Goal: Information Seeking & Learning: Learn about a topic

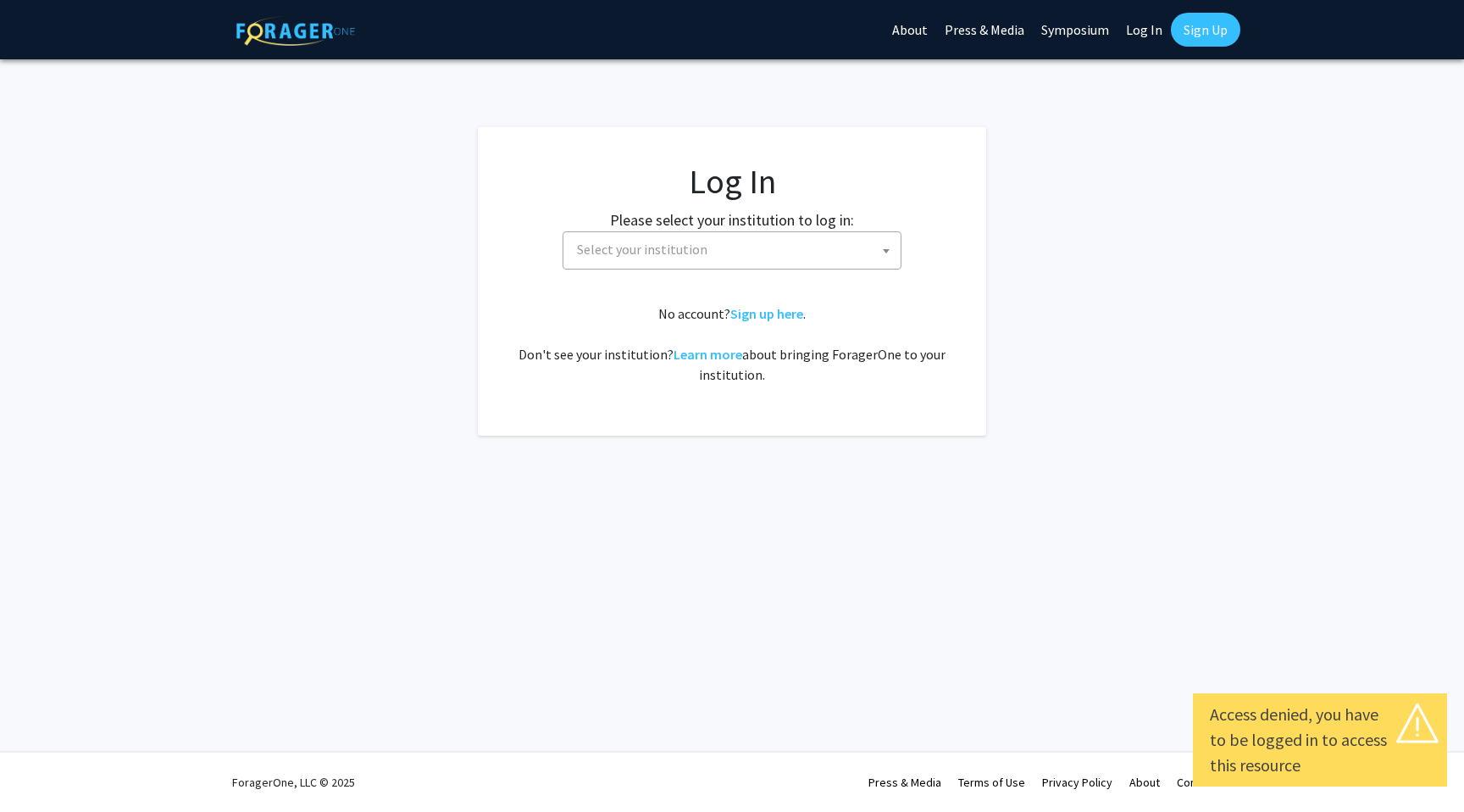
click at [1140, 23] on link "Log In" at bounding box center [1144, 29] width 54 height 59
select select "34"
click at [1138, 27] on link "Log In" at bounding box center [1144, 29] width 54 height 59
click at [855, 257] on span "[GEOGRAPHIC_DATA]" at bounding box center [735, 250] width 331 height 35
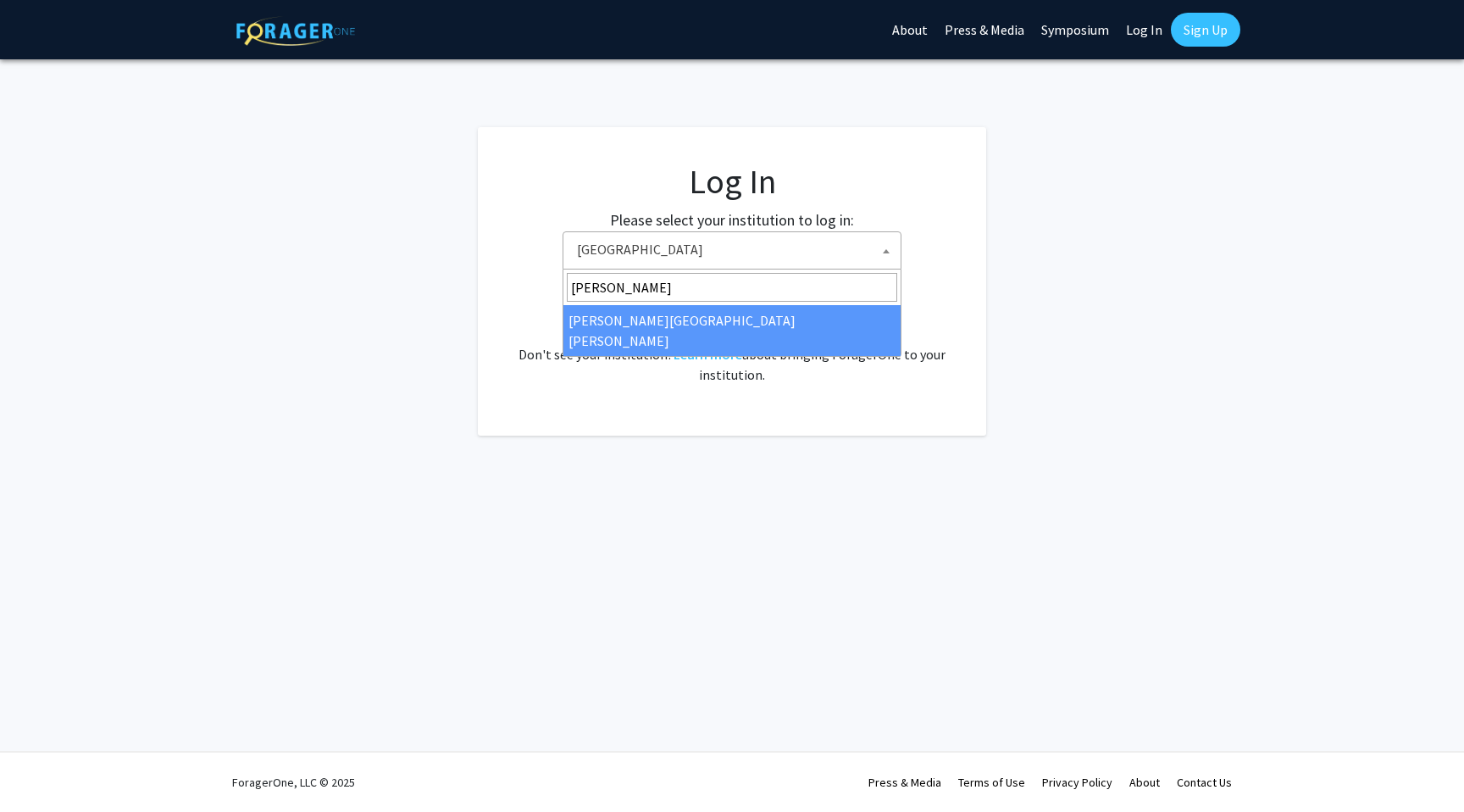
type input "[PERSON_NAME]"
select select "1"
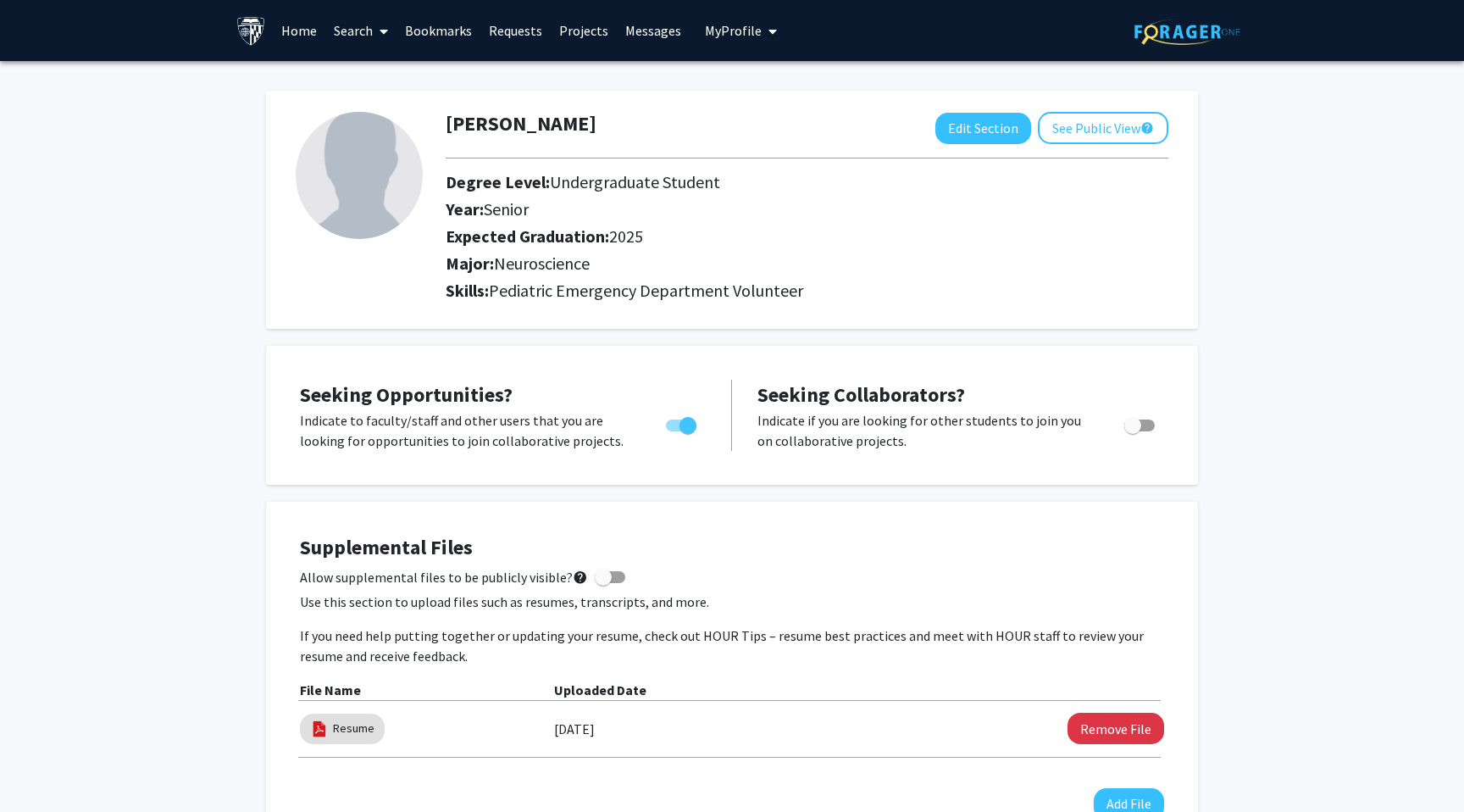
click at [294, 23] on link "Home" at bounding box center [300, 30] width 53 height 59
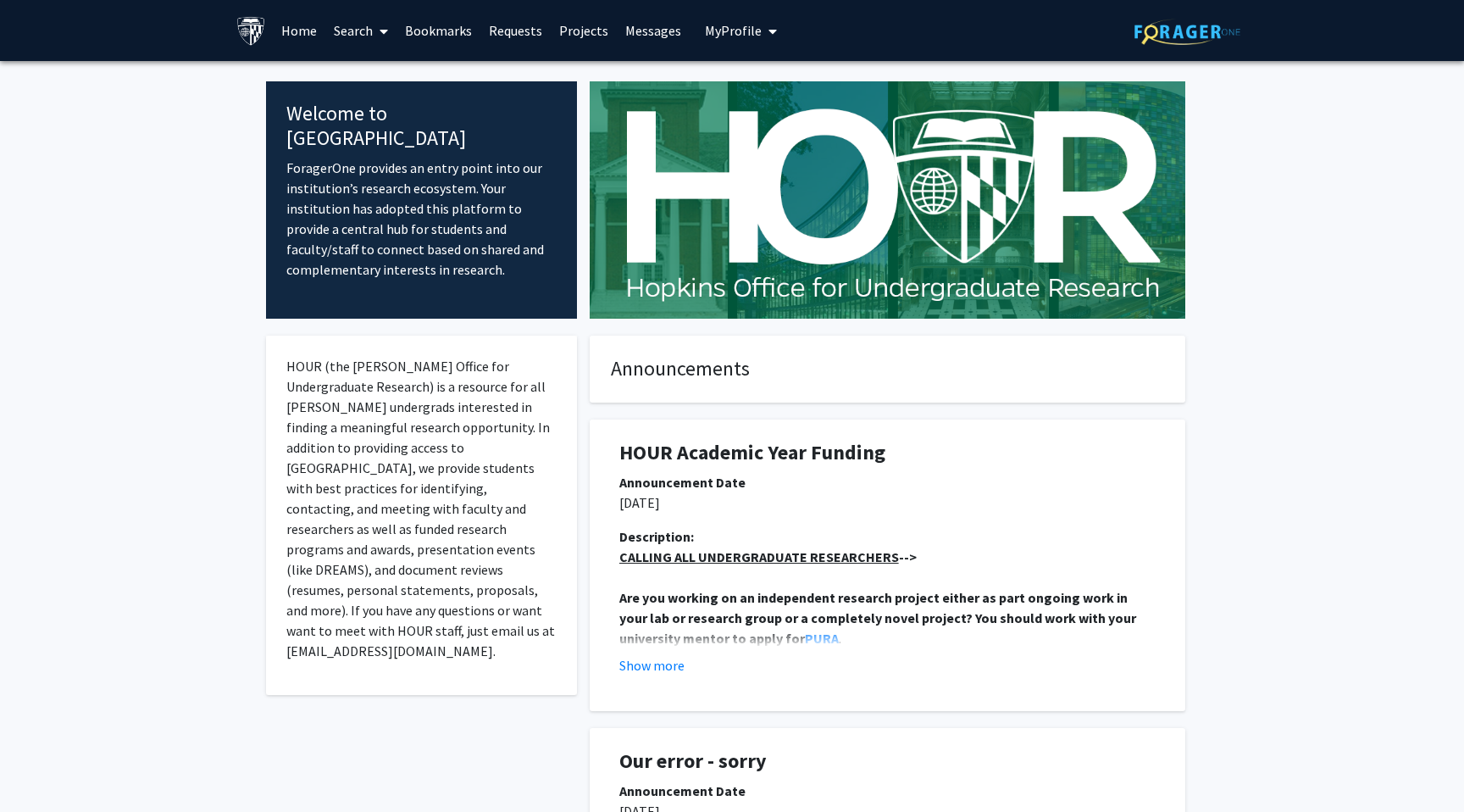
click at [391, 26] on link "Search" at bounding box center [361, 30] width 71 height 59
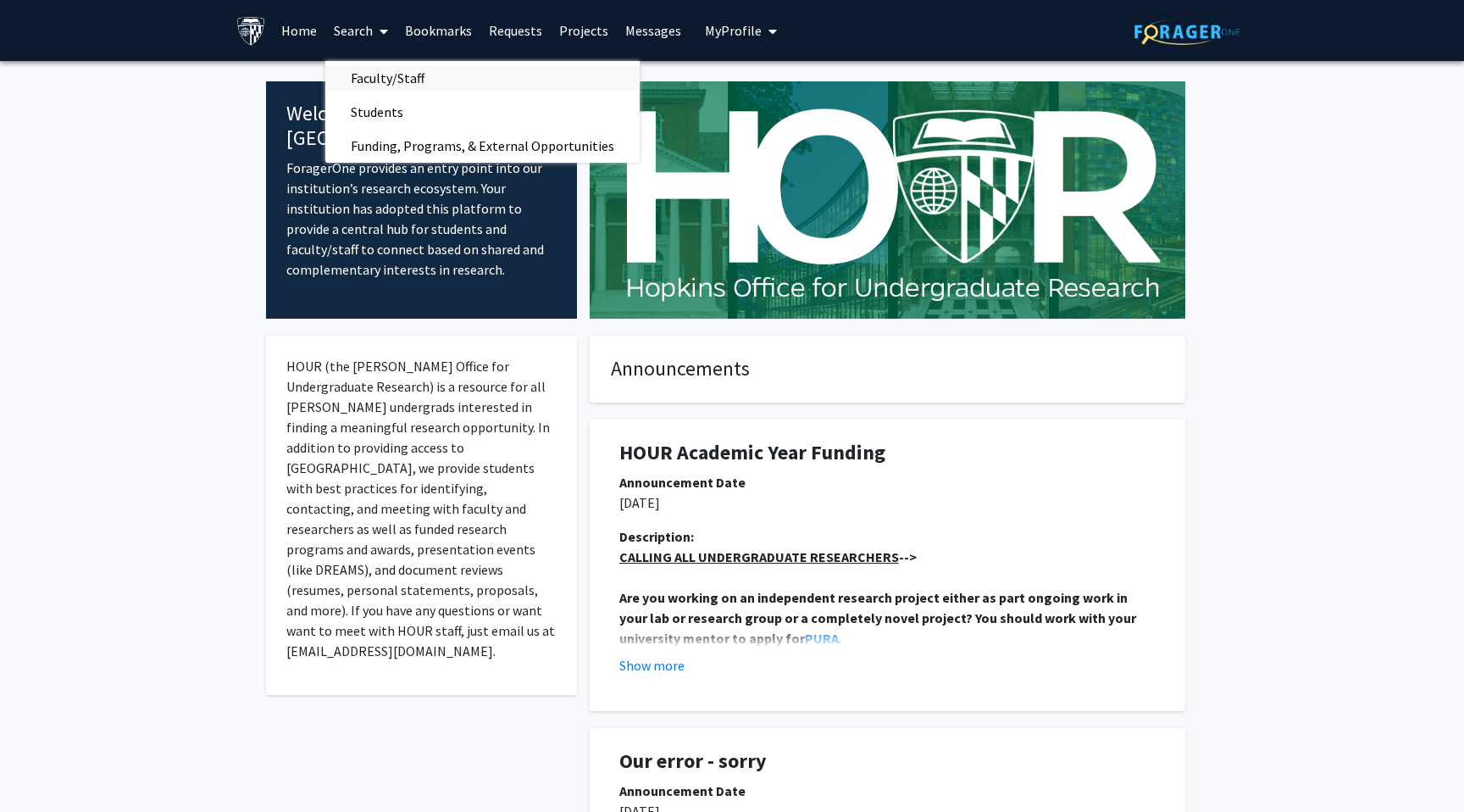
click at [405, 73] on span "Faculty/Staff" at bounding box center [388, 78] width 125 height 34
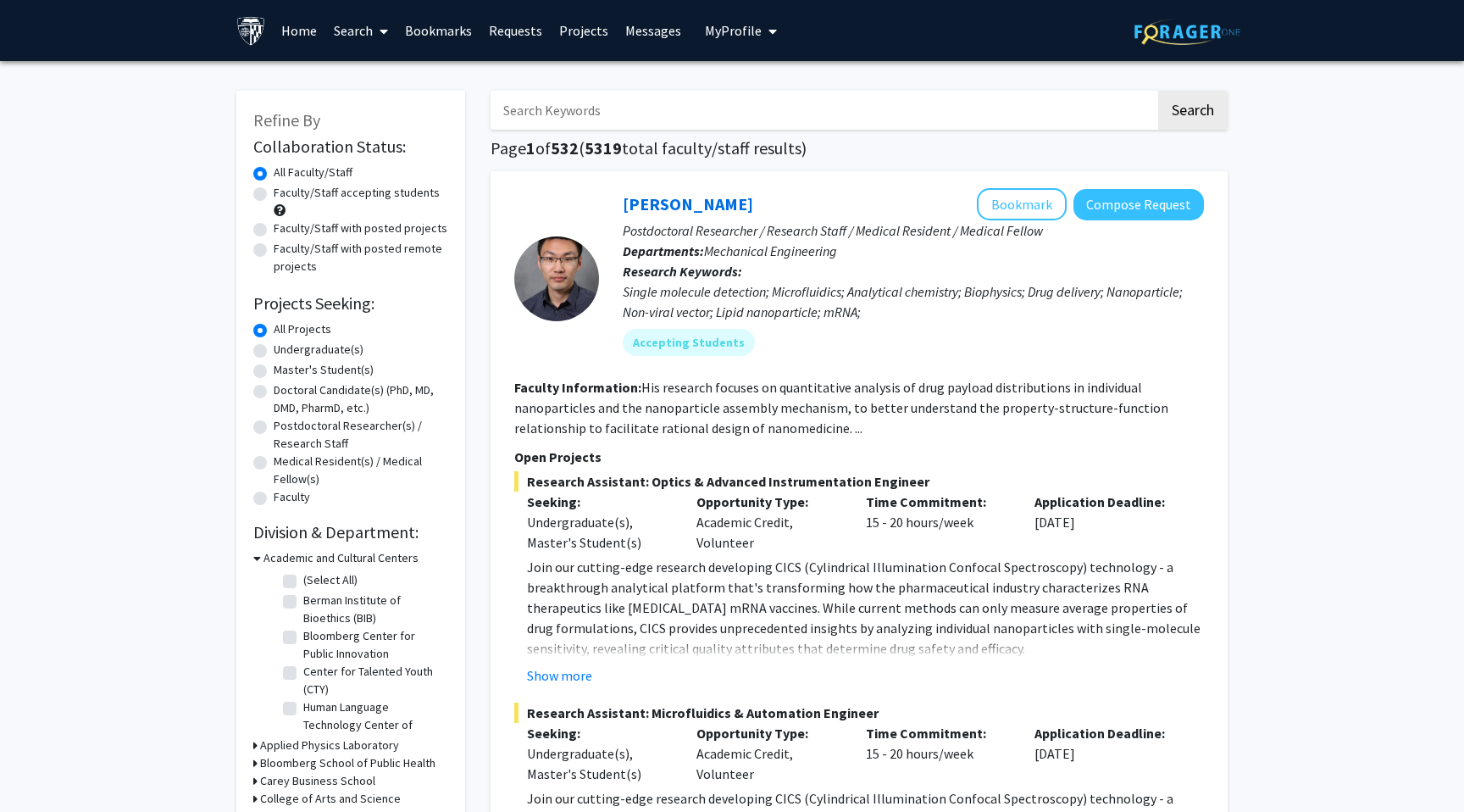
click at [273, 397] on label "Doctoral Candidate(s) (PhD, MD, DMD, PharmD, etc.)" at bounding box center [360, 399] width 174 height 36
click at [273, 392] on input "Doctoral Candidate(s) (PhD, MD, DMD, PharmD, etc.)" at bounding box center [278, 386] width 11 height 11
radio input "true"
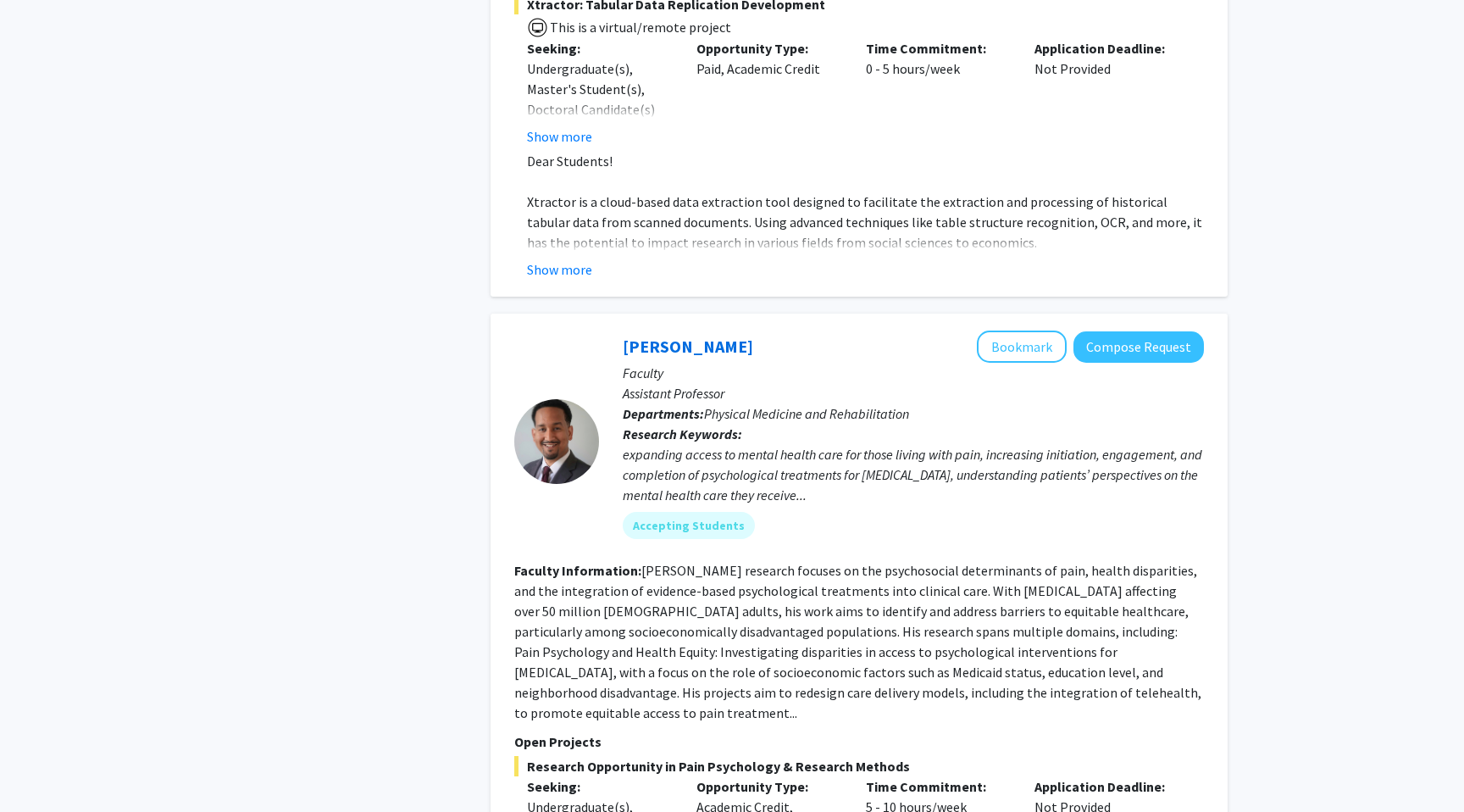
scroll to position [3734, 0]
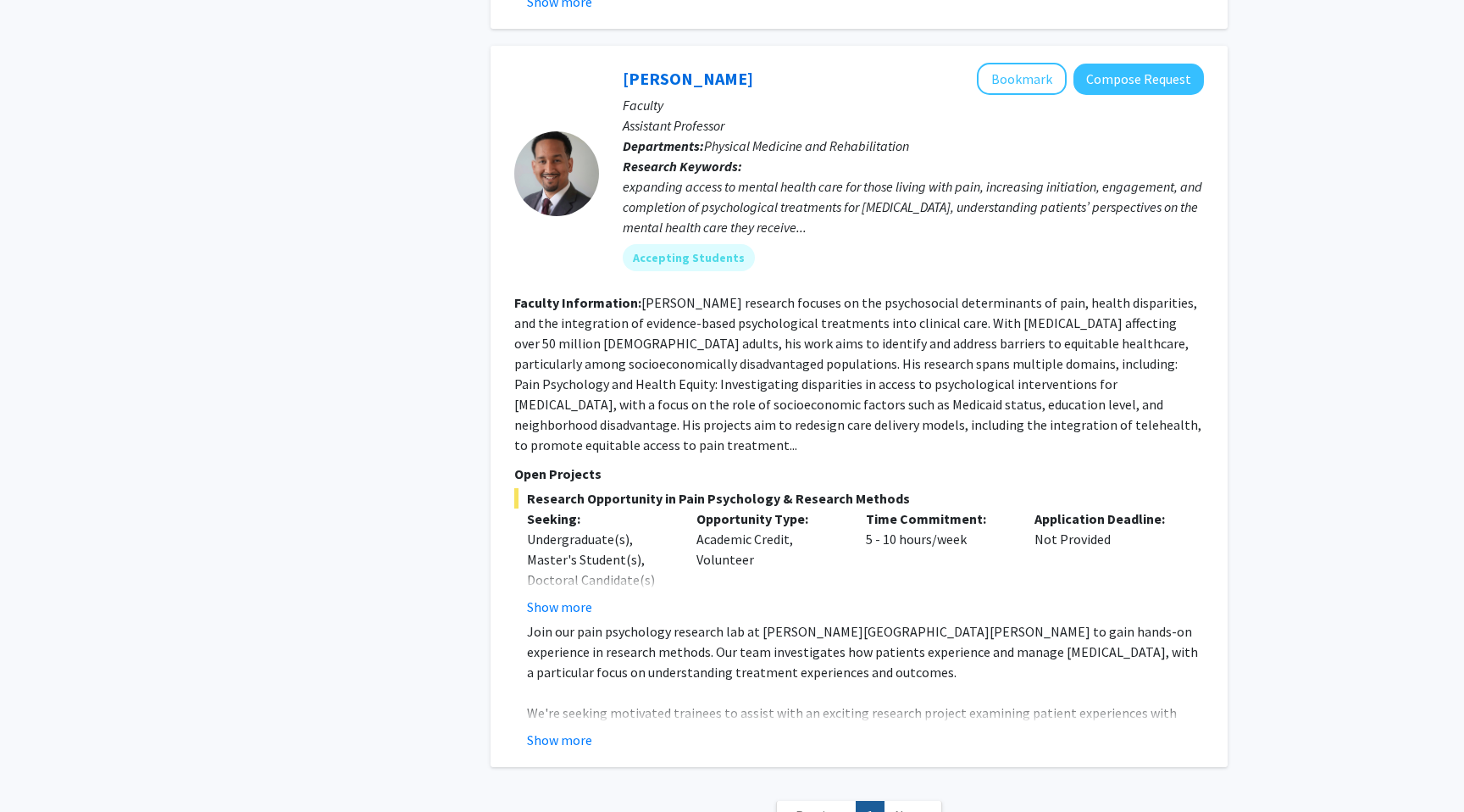
click at [915, 806] on span "Next »" at bounding box center [912, 814] width 36 height 17
click at [909, 800] on link "Next »" at bounding box center [913, 815] width 58 height 29
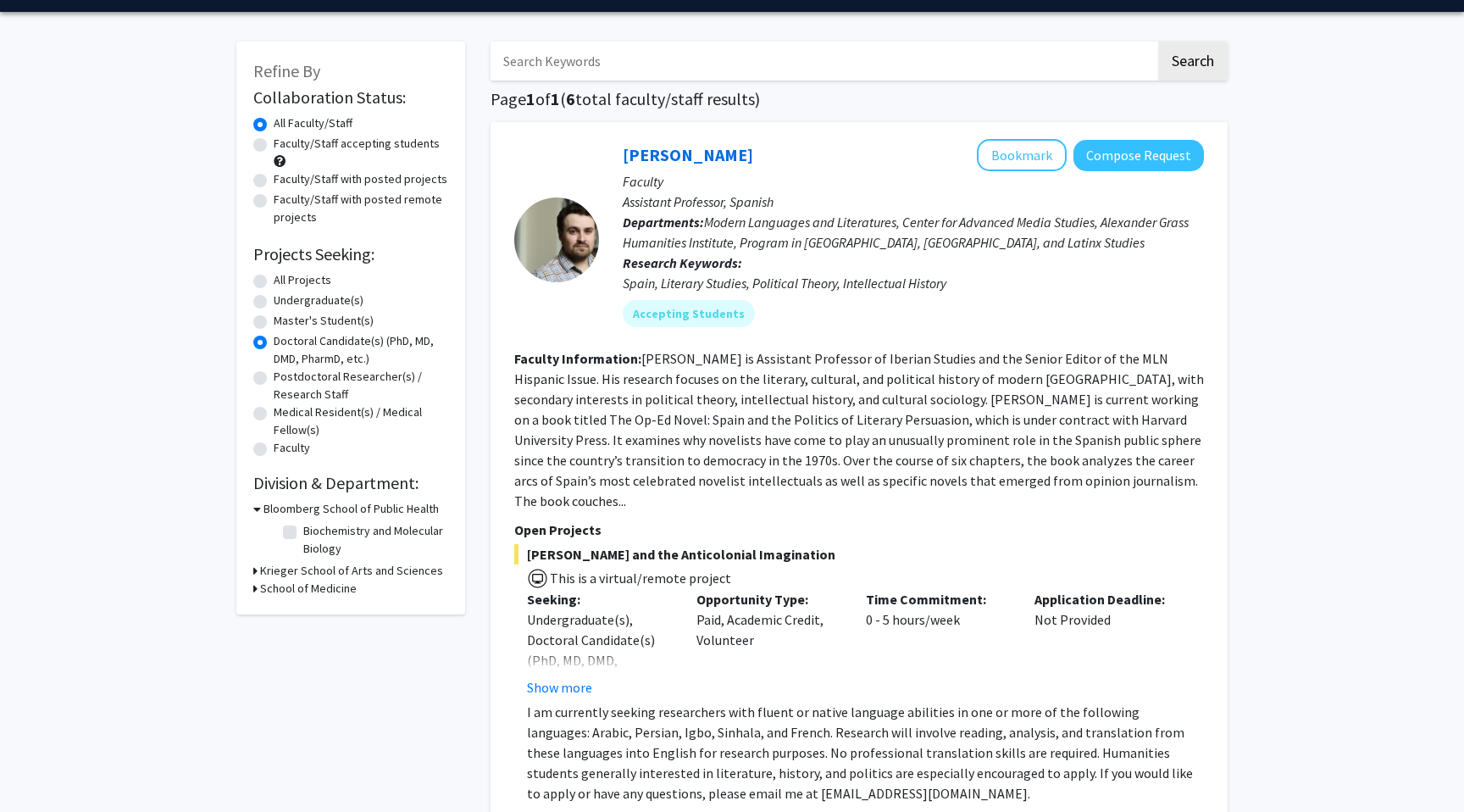
scroll to position [0, 0]
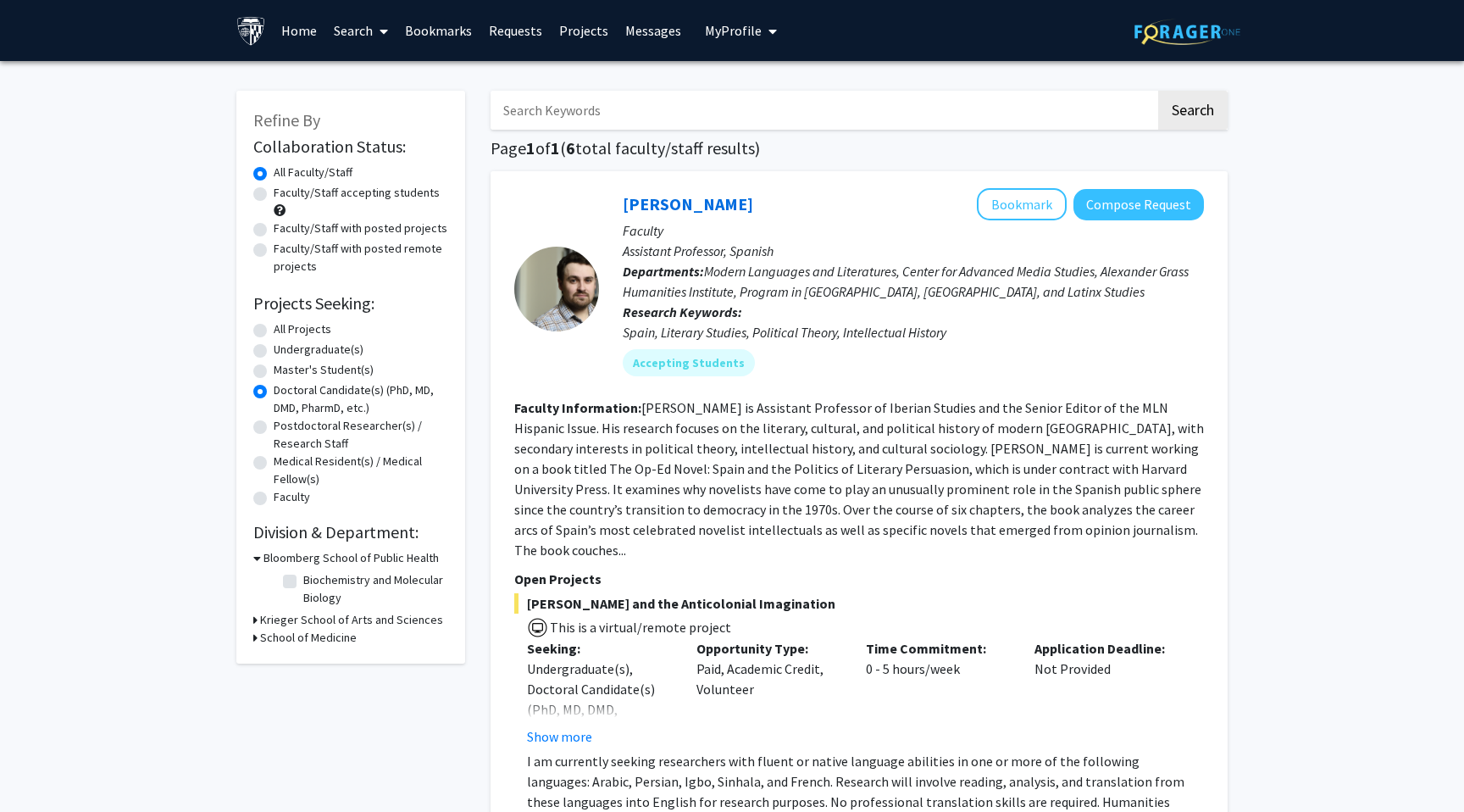
click at [273, 326] on label "All Projects" at bounding box center [302, 329] width 57 height 18
click at [273, 326] on input "All Projects" at bounding box center [278, 325] width 11 height 11
radio input "true"
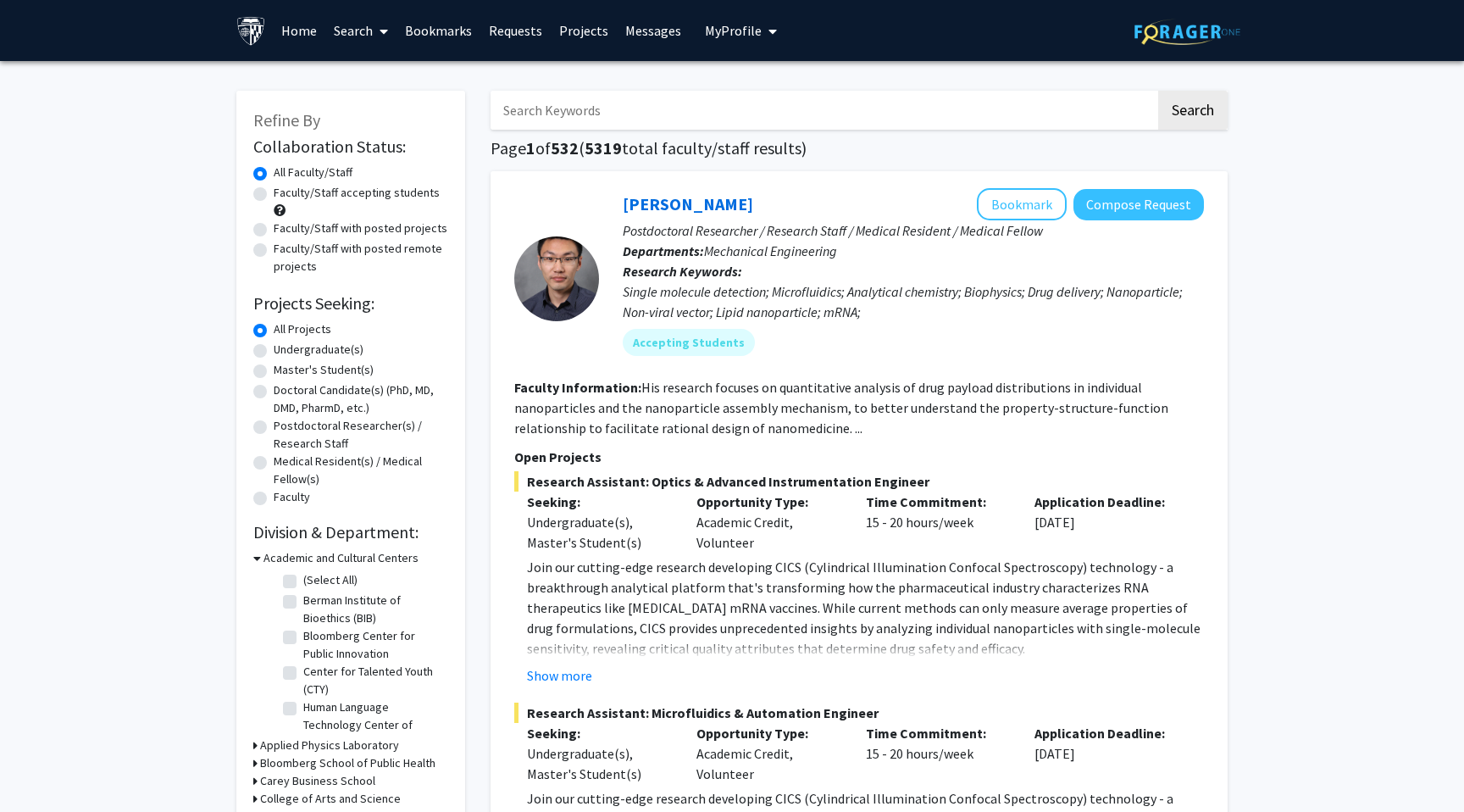
click at [696, 112] on input "Search Keywords" at bounding box center [823, 110] width 665 height 39
type input "Raj Mukherjee"
click at [1159, 90] on button "Search" at bounding box center [1193, 110] width 69 height 39
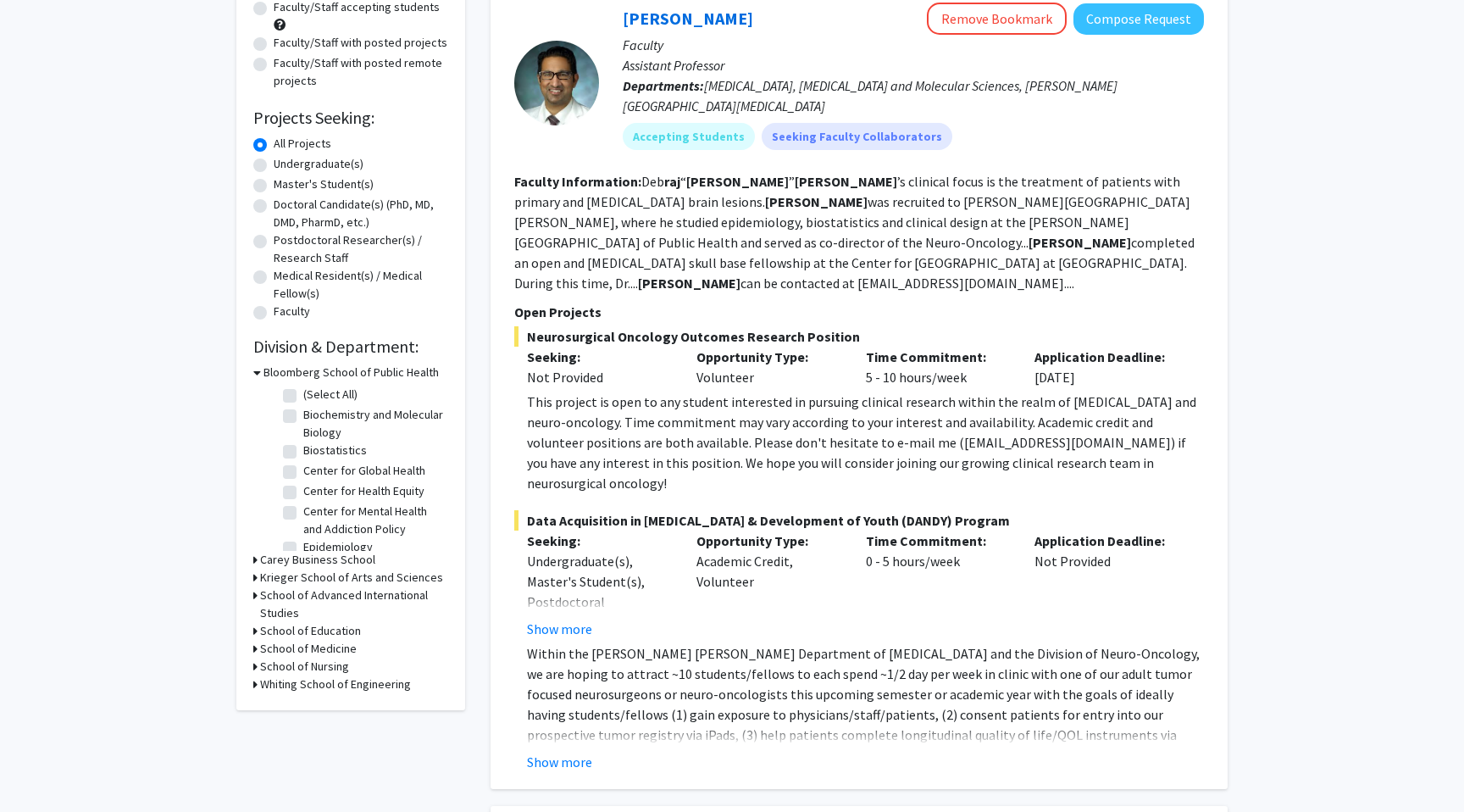
scroll to position [187, 0]
drag, startPoint x: 1023, startPoint y: 262, endPoint x: 906, endPoint y: 263, distance: 117.0
click at [906, 263] on fg-read-more "Deb raj “ Raj ” Mukherjee ’s clinical focus is the treatment of patients with p…" at bounding box center [855, 231] width 681 height 119
copy fg-read-more "dmukher1@jhmi.edu"
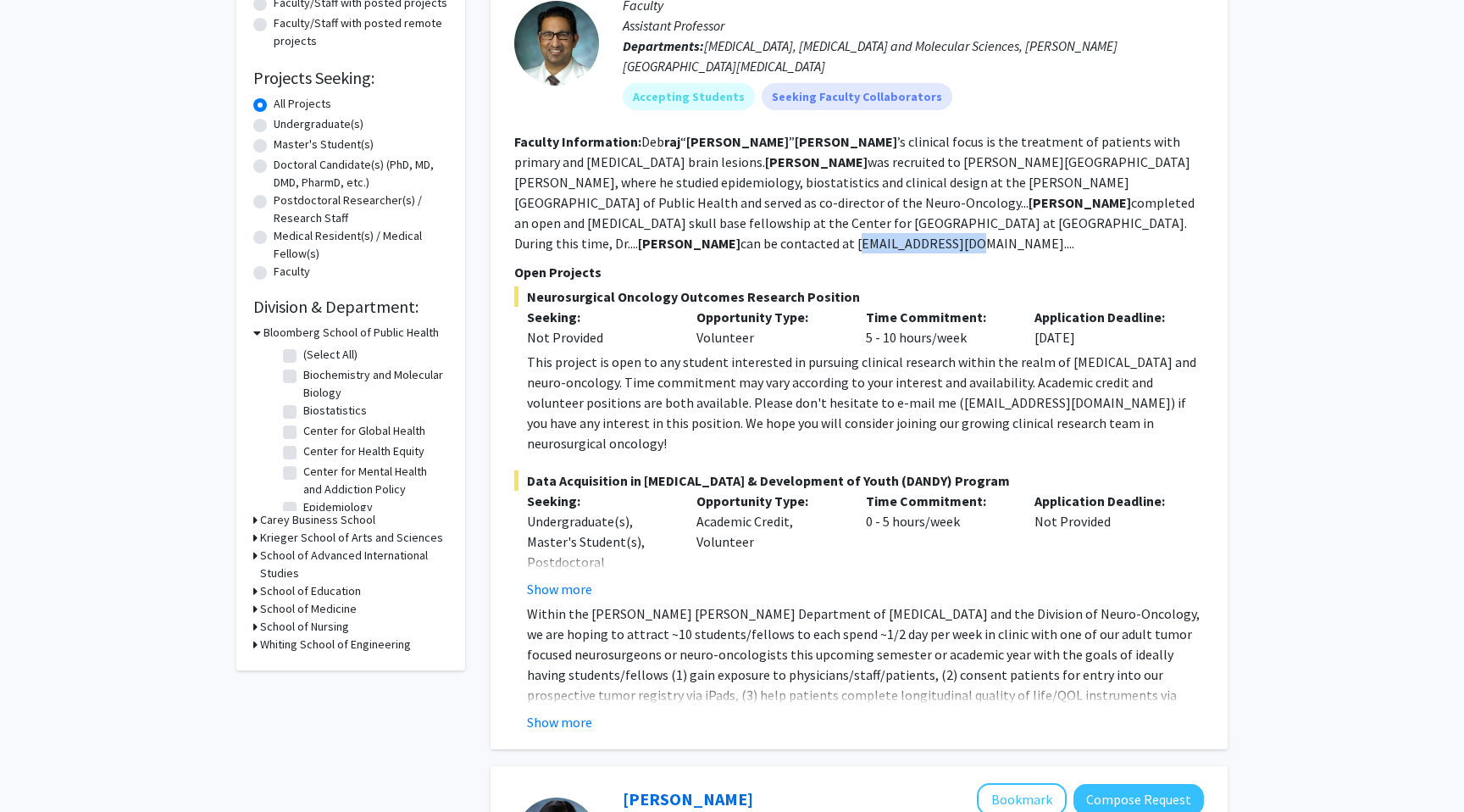
scroll to position [227, 0]
click at [584, 711] on button "Show more" at bounding box center [559, 721] width 65 height 20
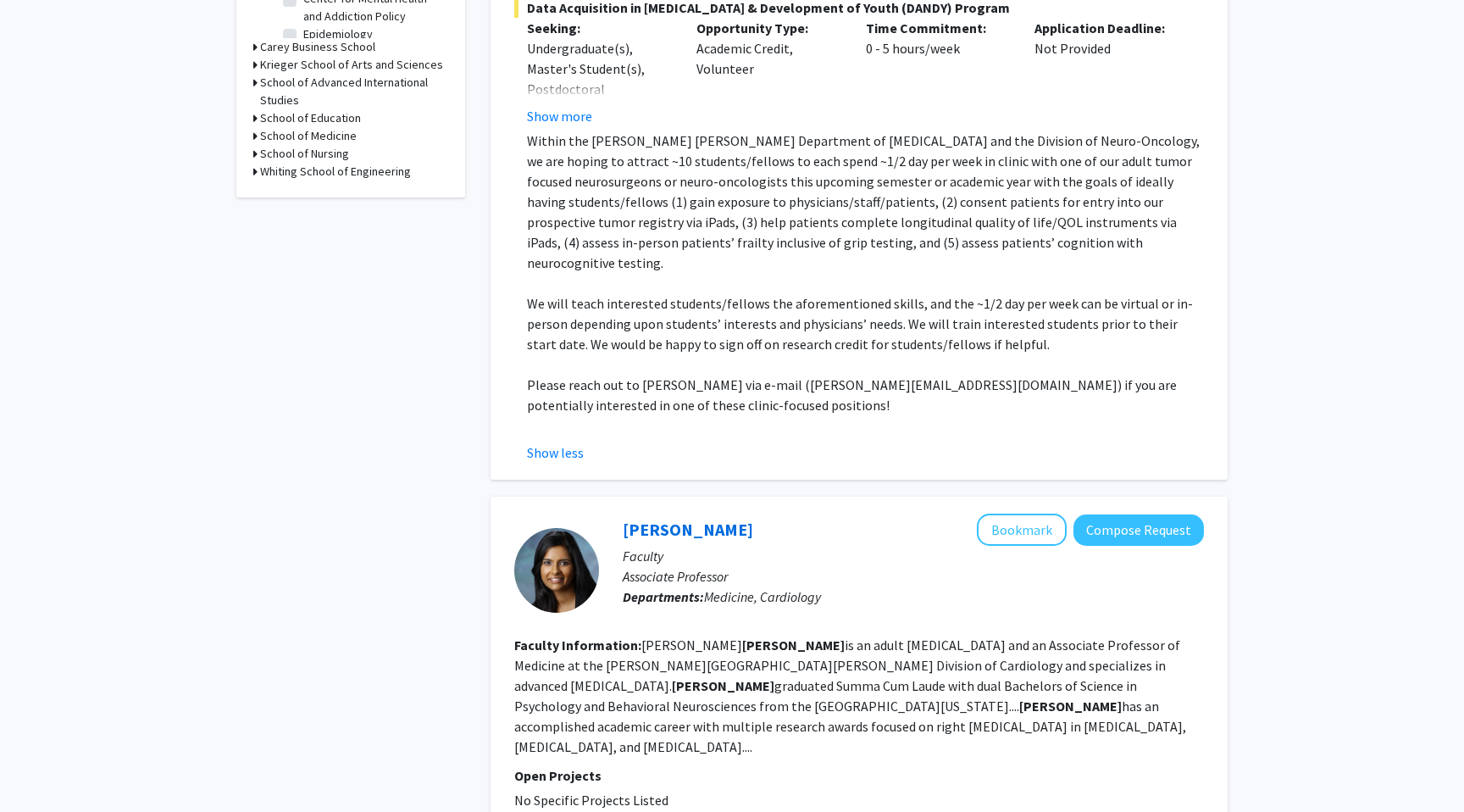
scroll to position [0, 0]
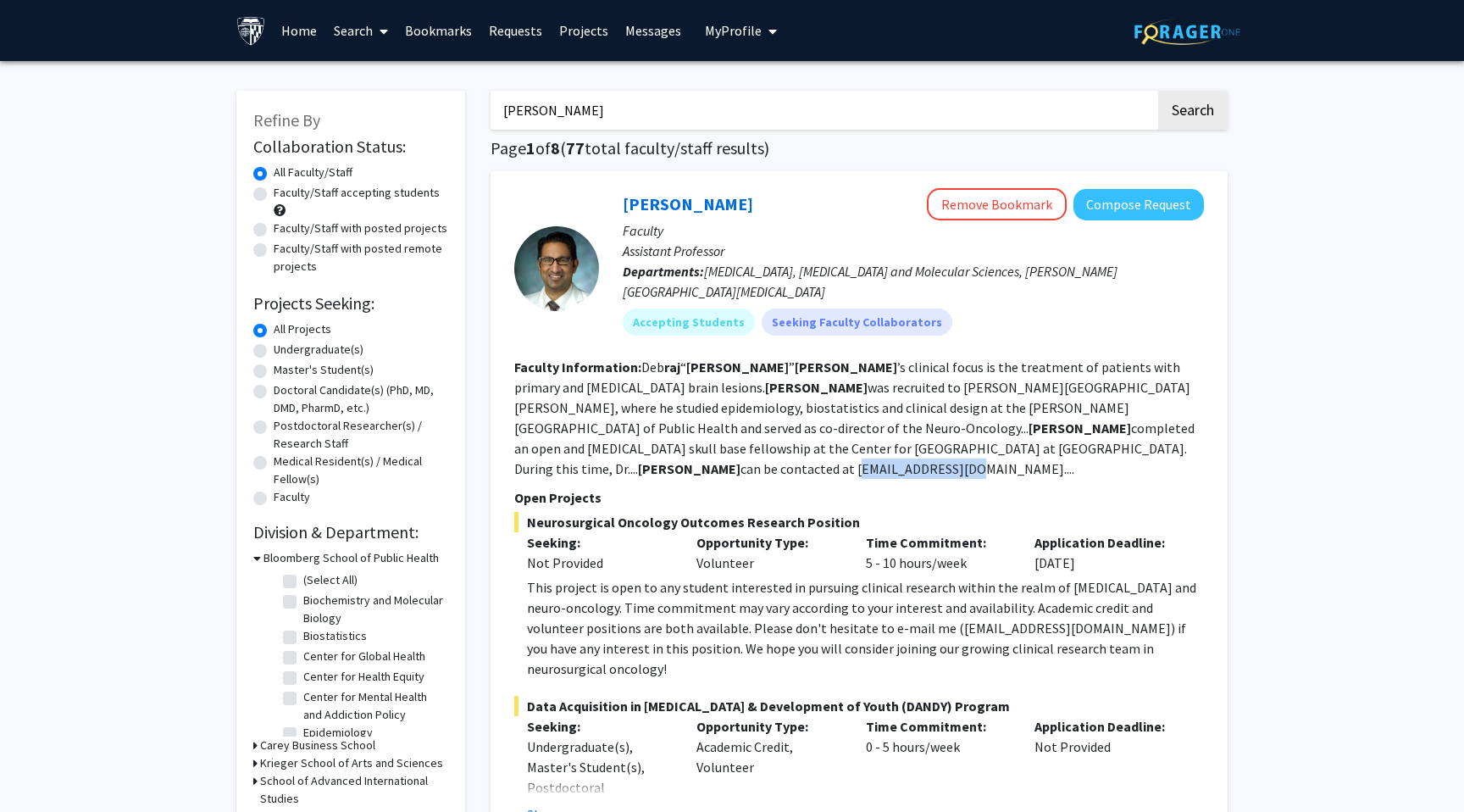
click at [291, 36] on link "Home" at bounding box center [300, 30] width 53 height 59
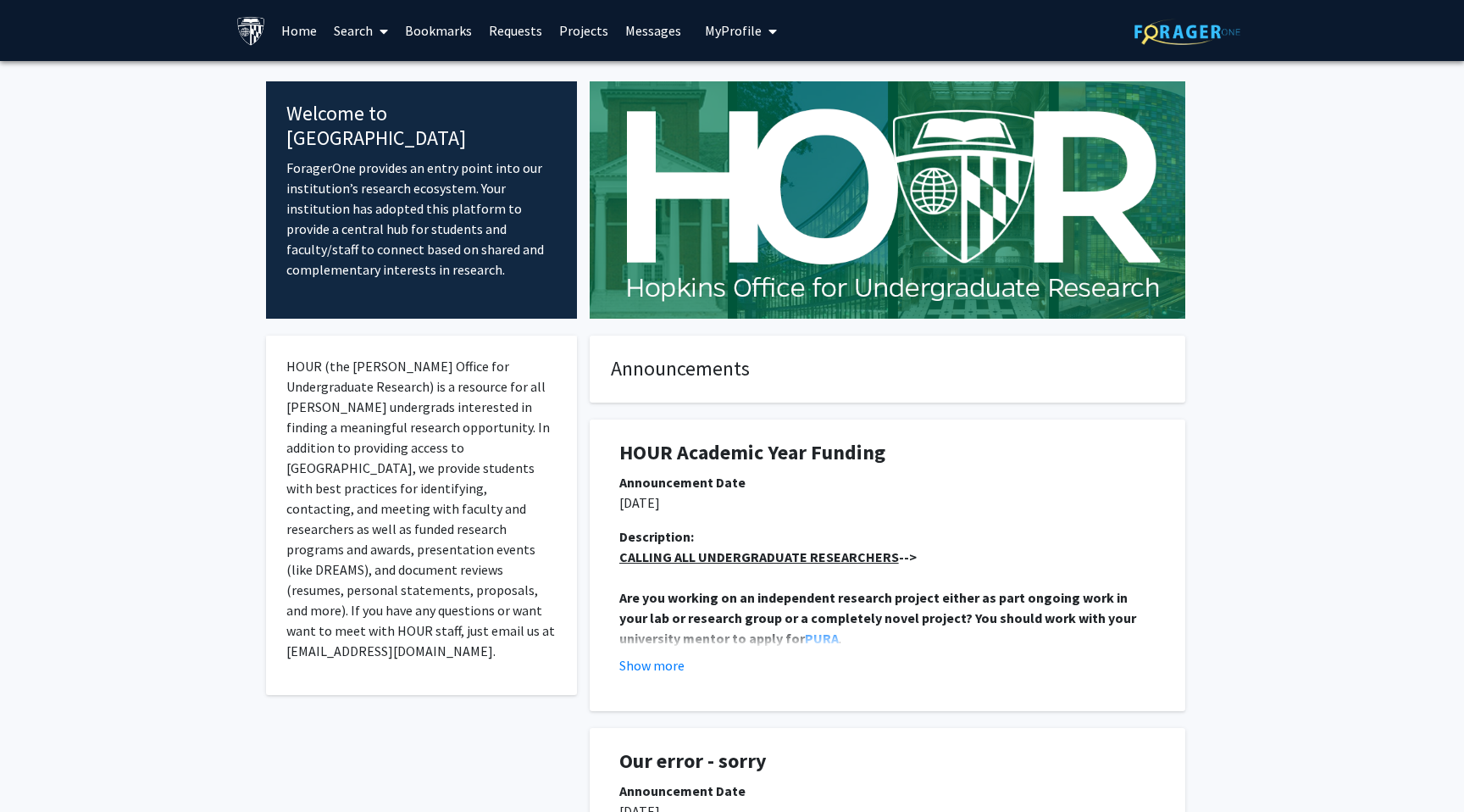
click at [376, 24] on span at bounding box center [380, 31] width 16 height 59
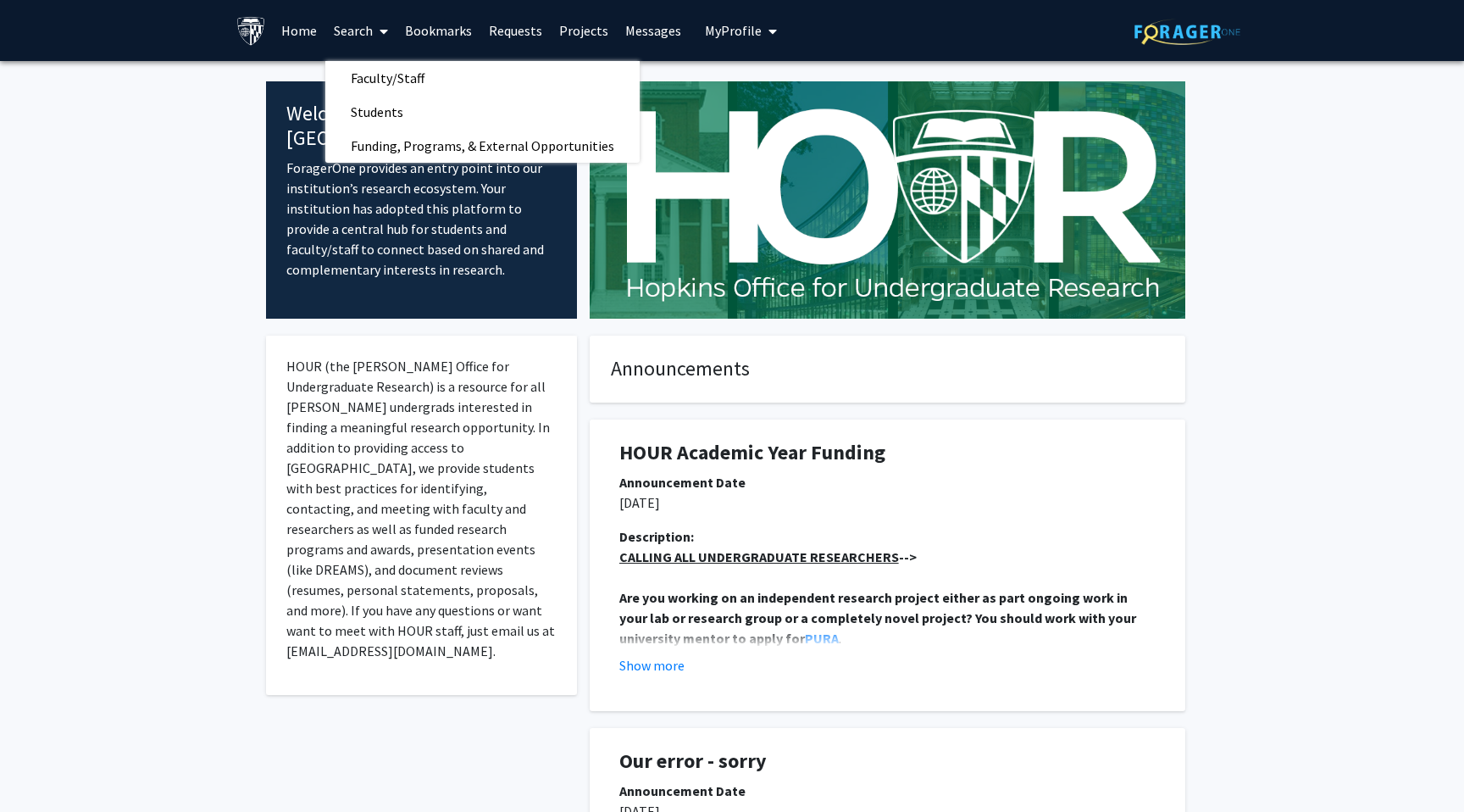
click at [586, 19] on link "Projects" at bounding box center [584, 30] width 66 height 59
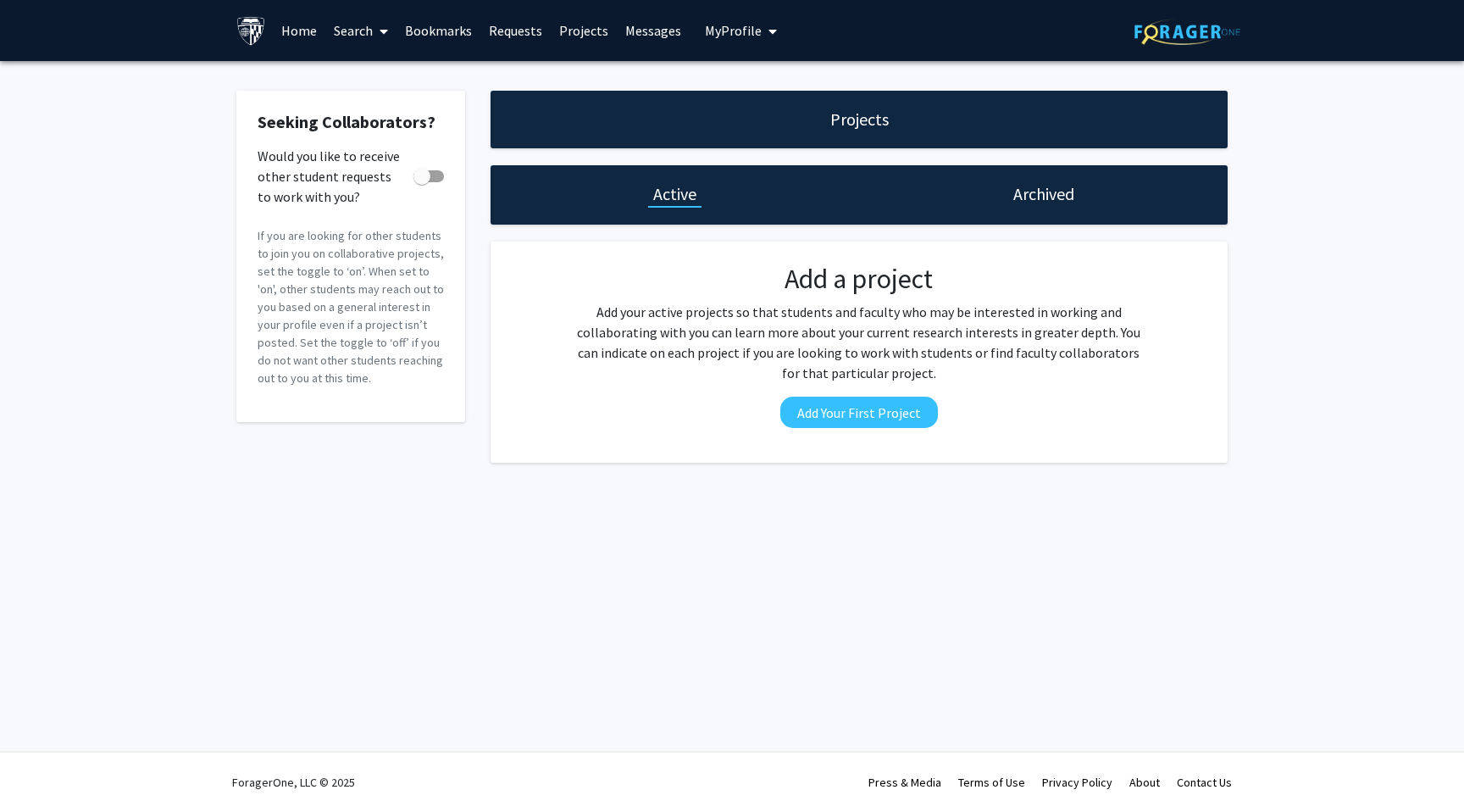
click at [321, 32] on link "Home" at bounding box center [300, 30] width 53 height 59
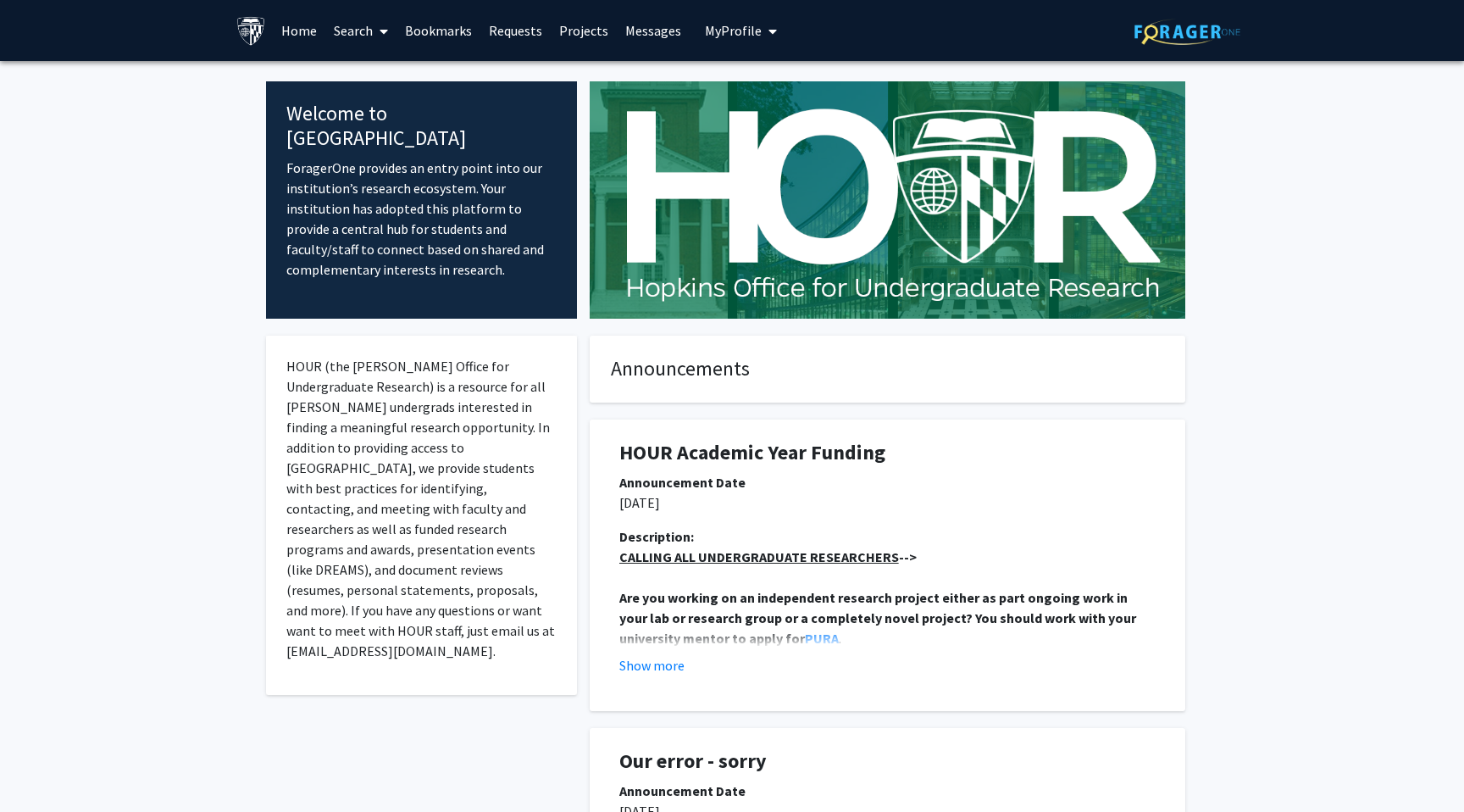
click at [337, 31] on link "Search" at bounding box center [361, 30] width 71 height 59
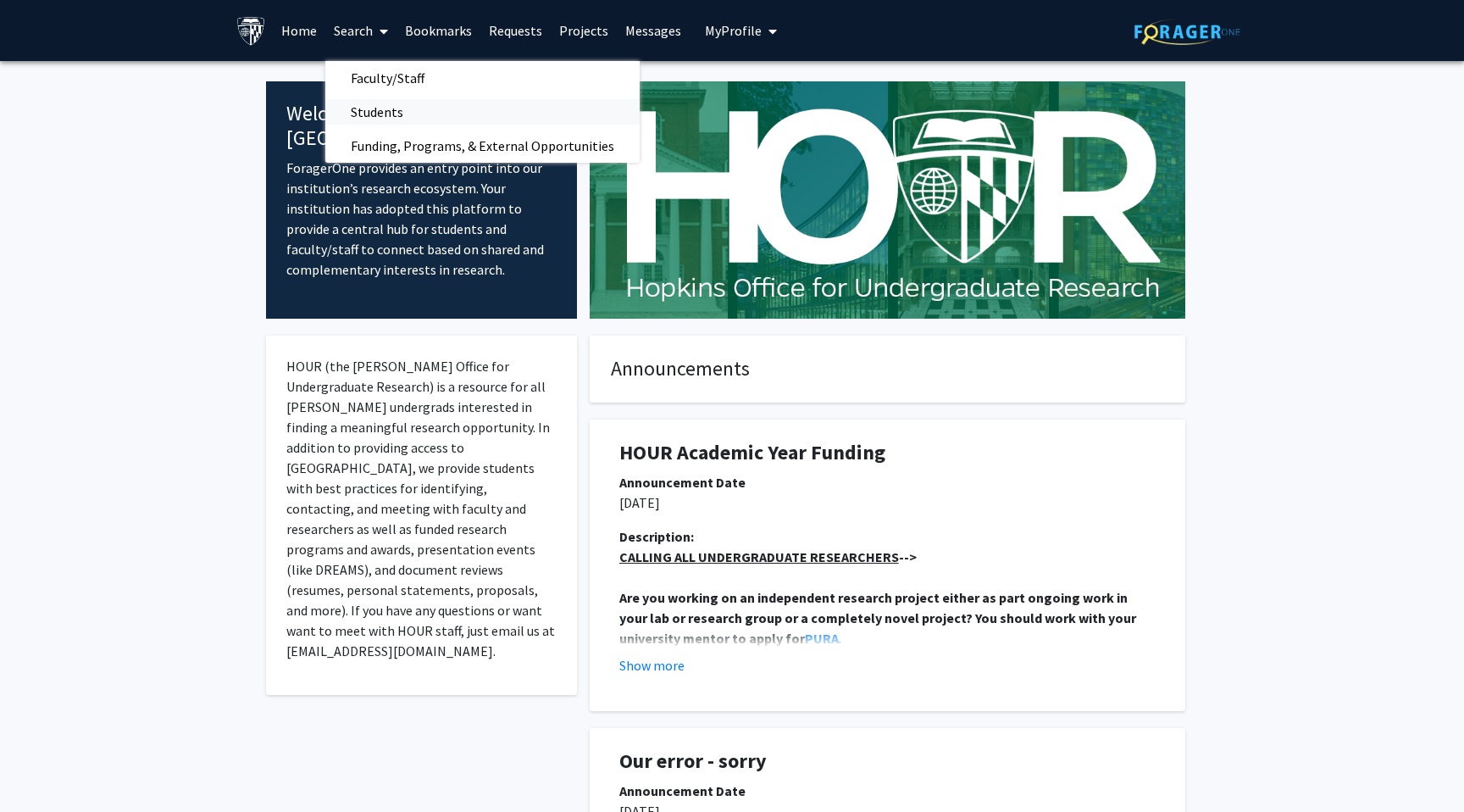
click at [377, 102] on span "Students" at bounding box center [377, 112] width 103 height 34
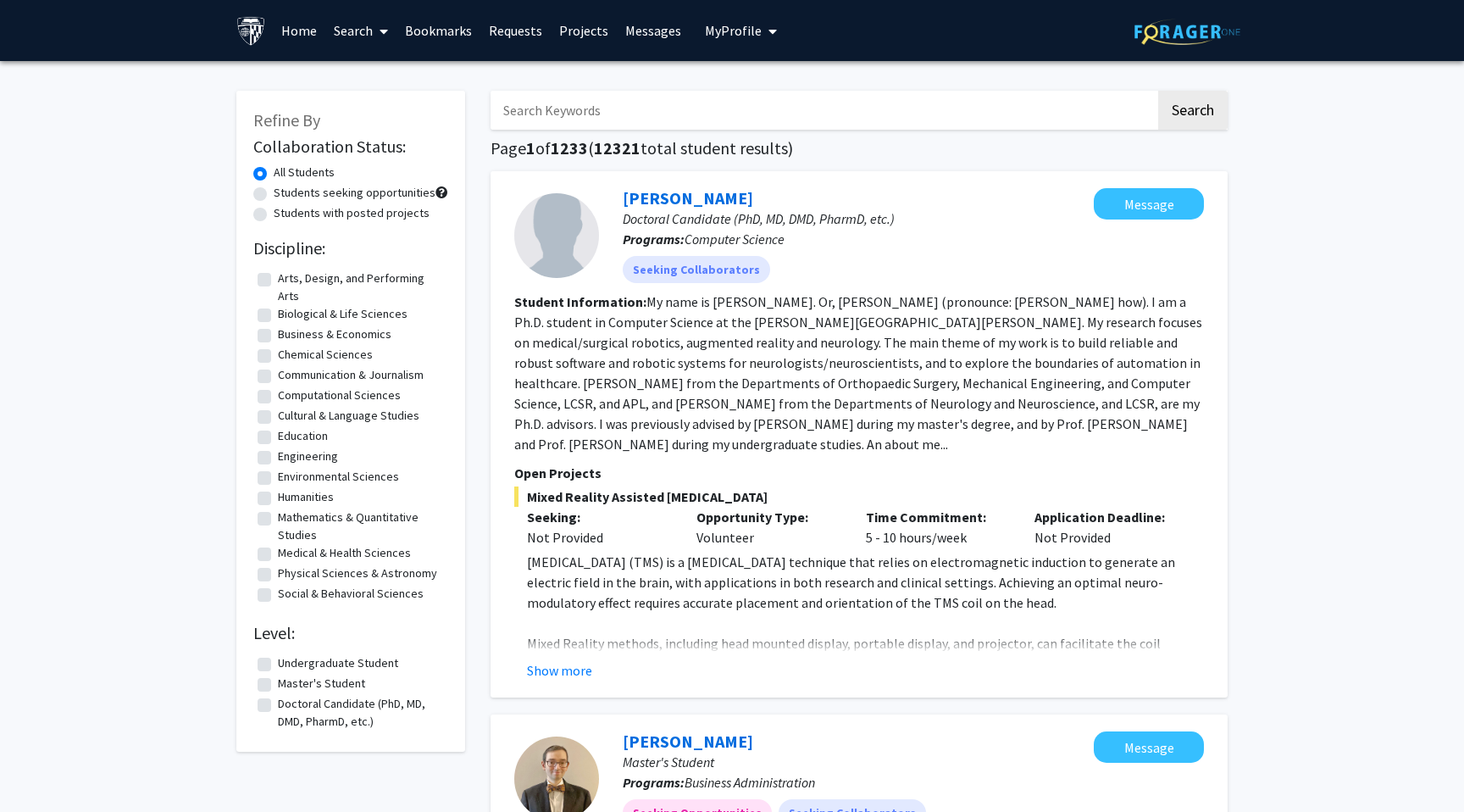
click at [384, 43] on span at bounding box center [380, 31] width 16 height 59
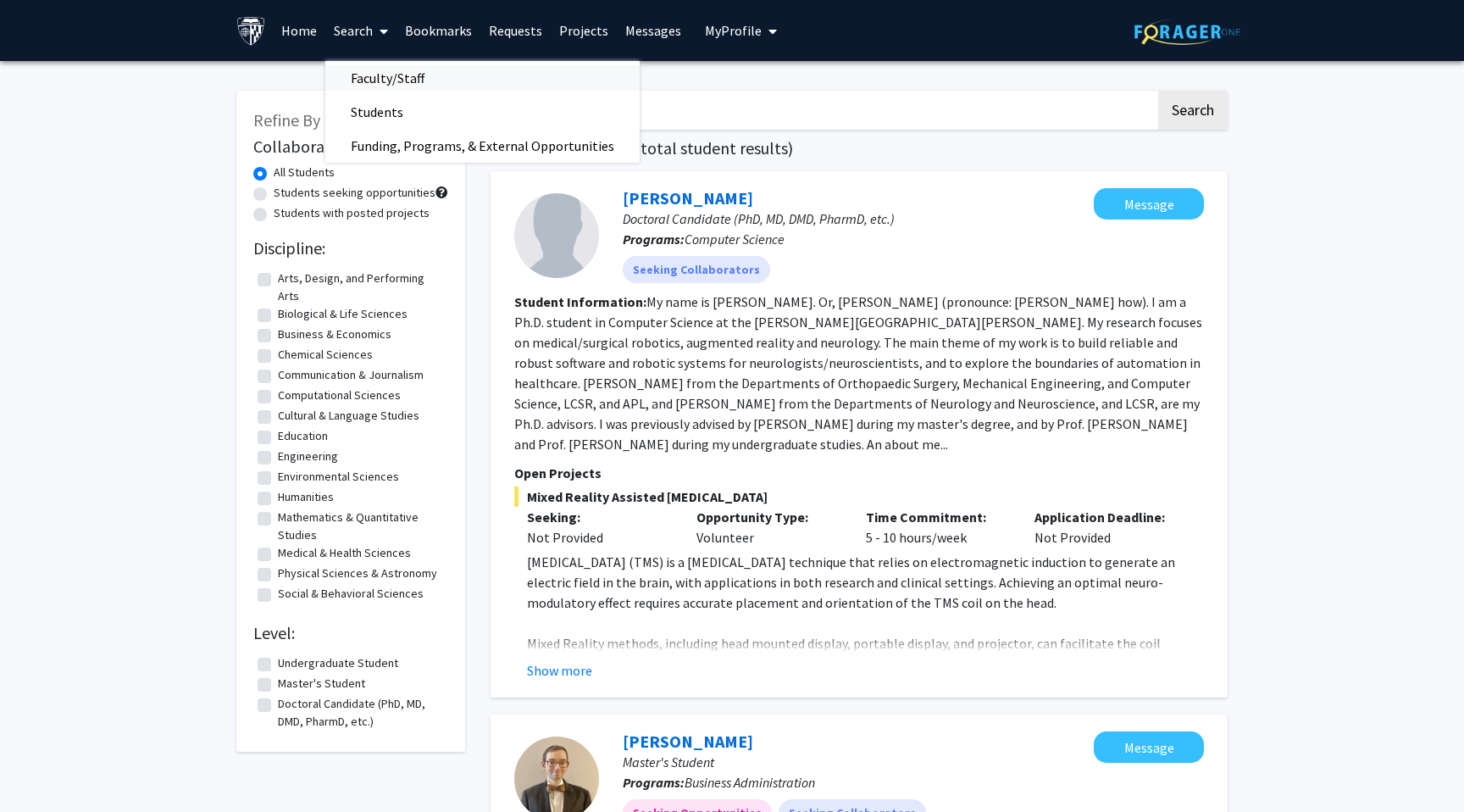
click at [403, 85] on span "Faculty/Staff" at bounding box center [388, 78] width 125 height 34
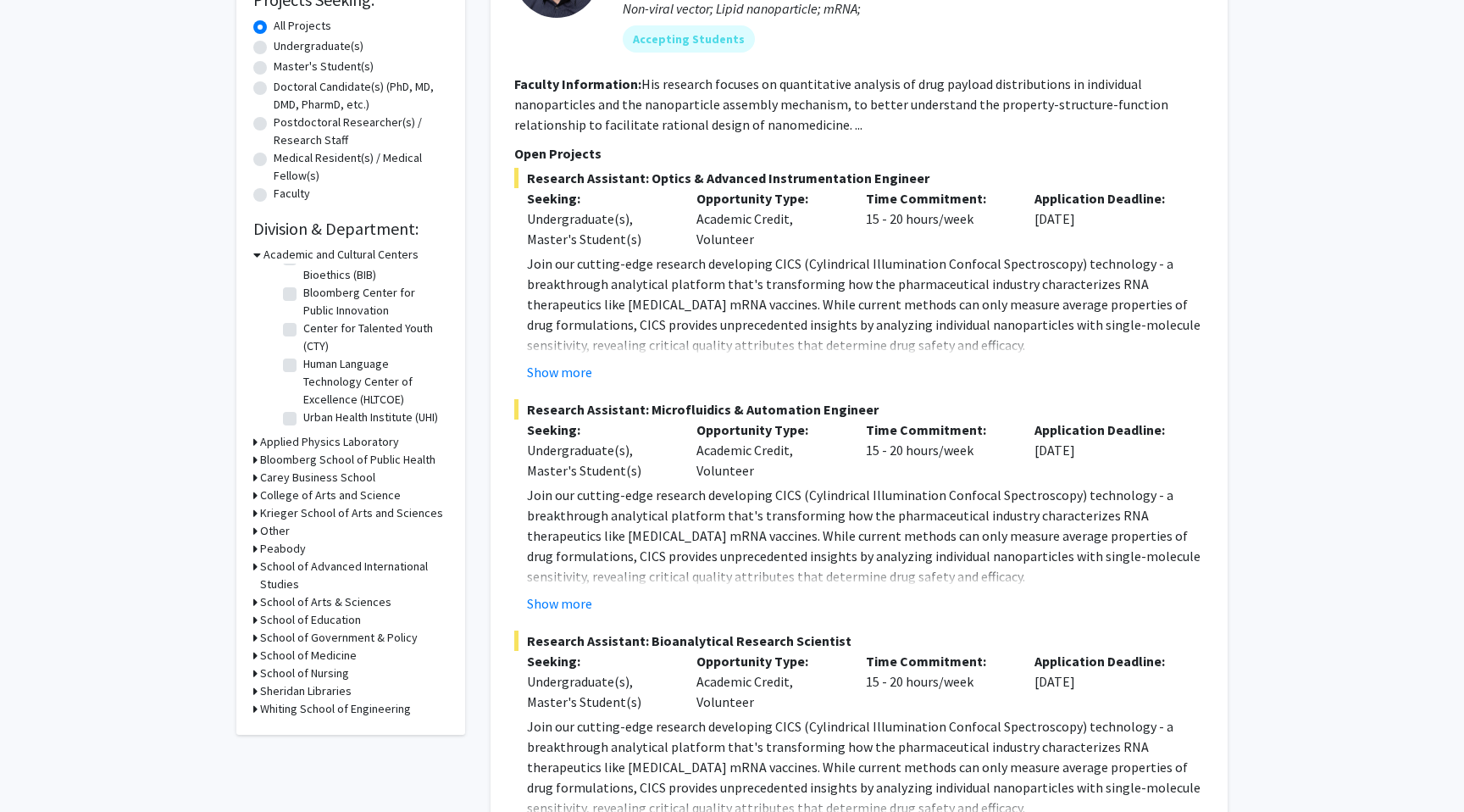
scroll to position [323, 0]
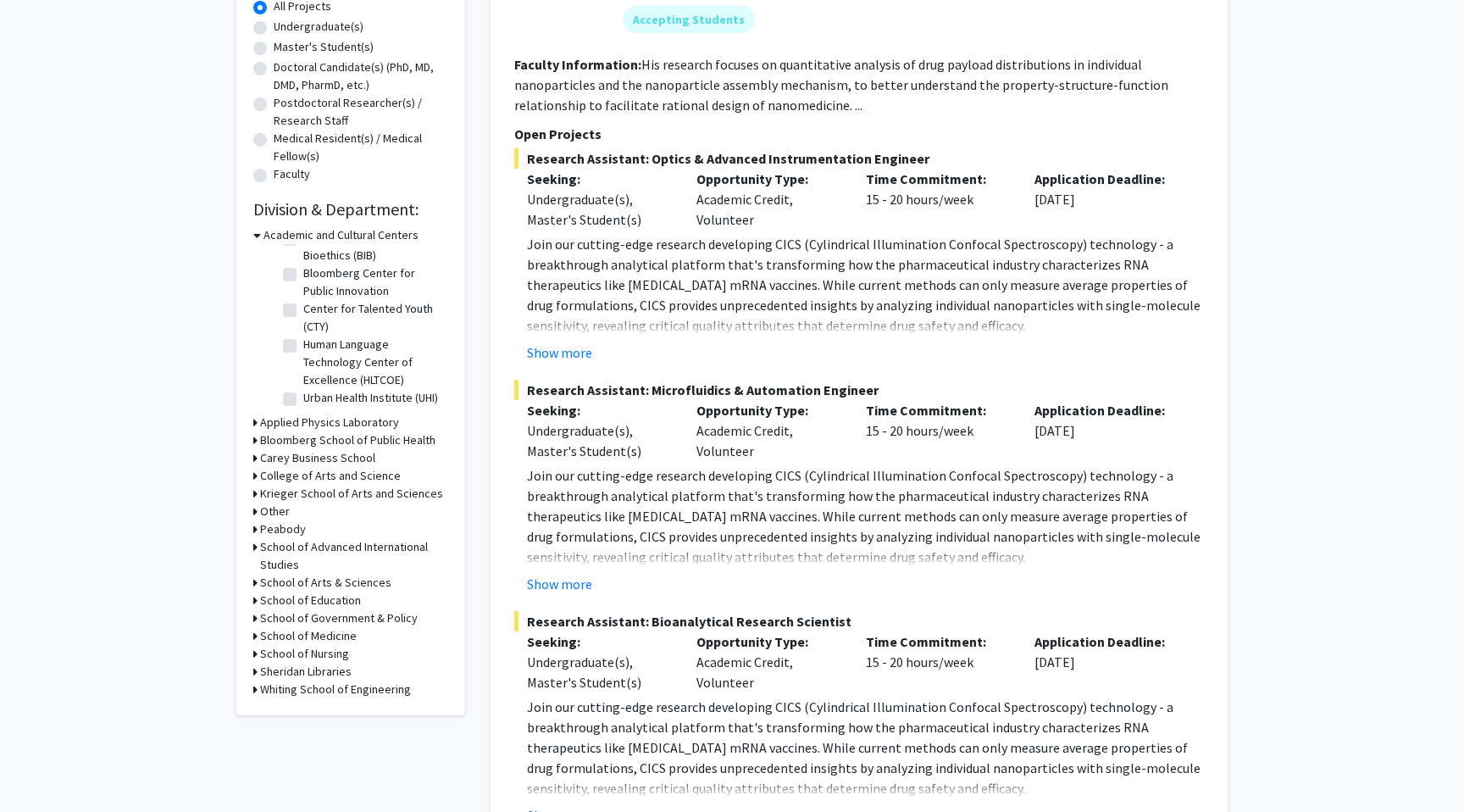
click at [324, 637] on h3 "School of Medicine" at bounding box center [307, 636] width 96 height 18
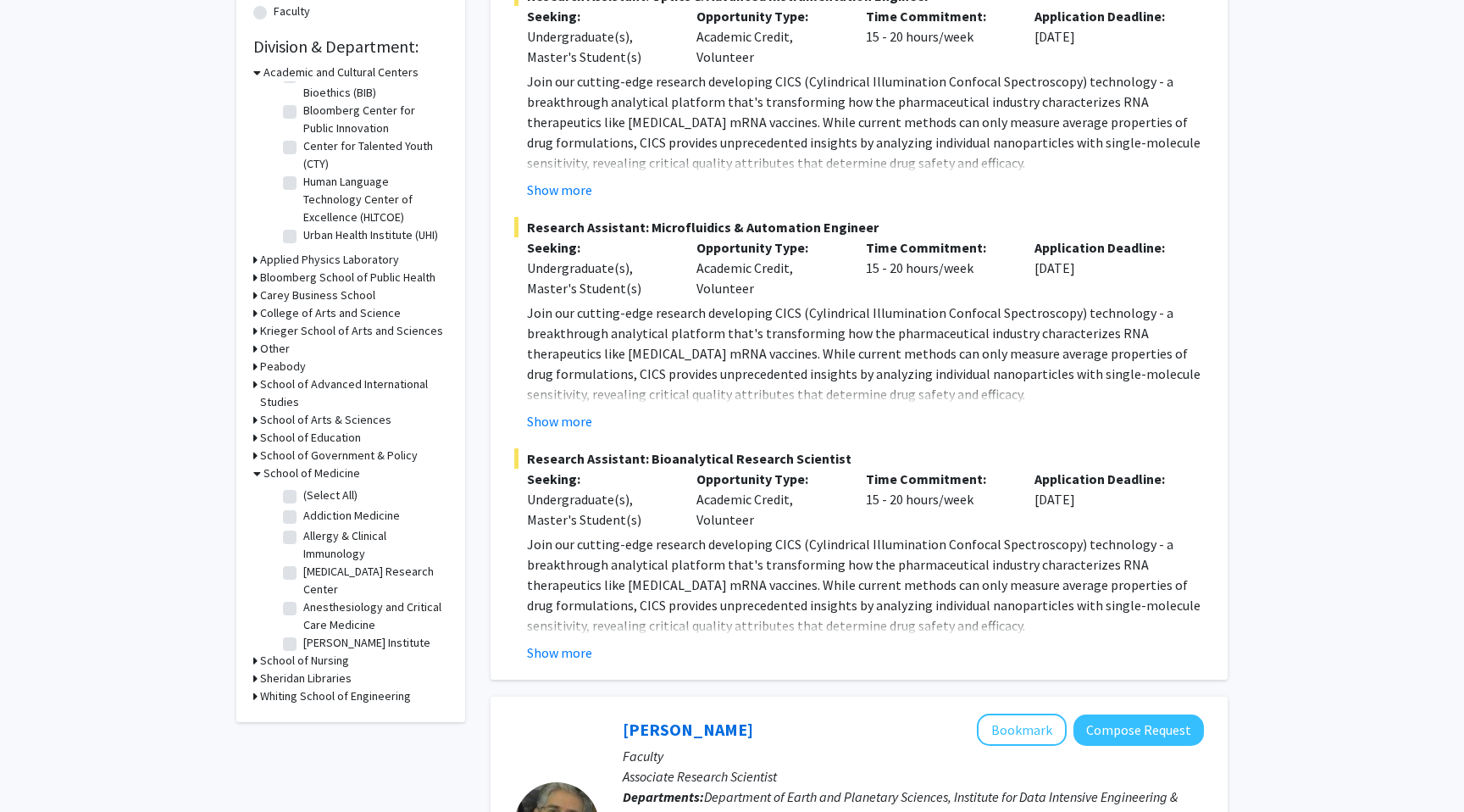
scroll to position [497, 0]
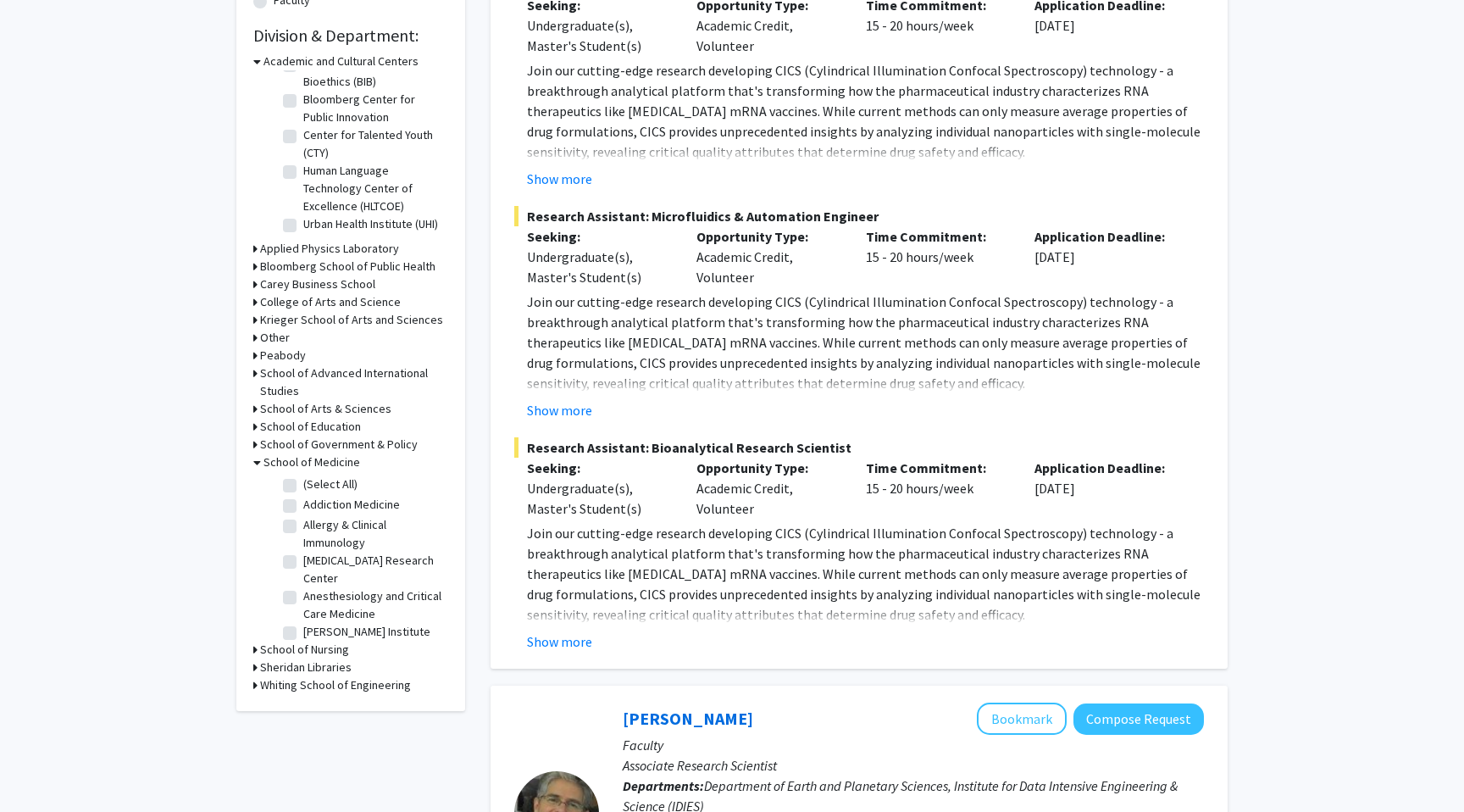
click at [304, 602] on label "Anesthesiology and Critical Care Medicine" at bounding box center [374, 605] width 141 height 36
click at [304, 598] on input "Anesthesiology and Critical Care Medicine" at bounding box center [308, 592] width 11 height 11
checkbox input "true"
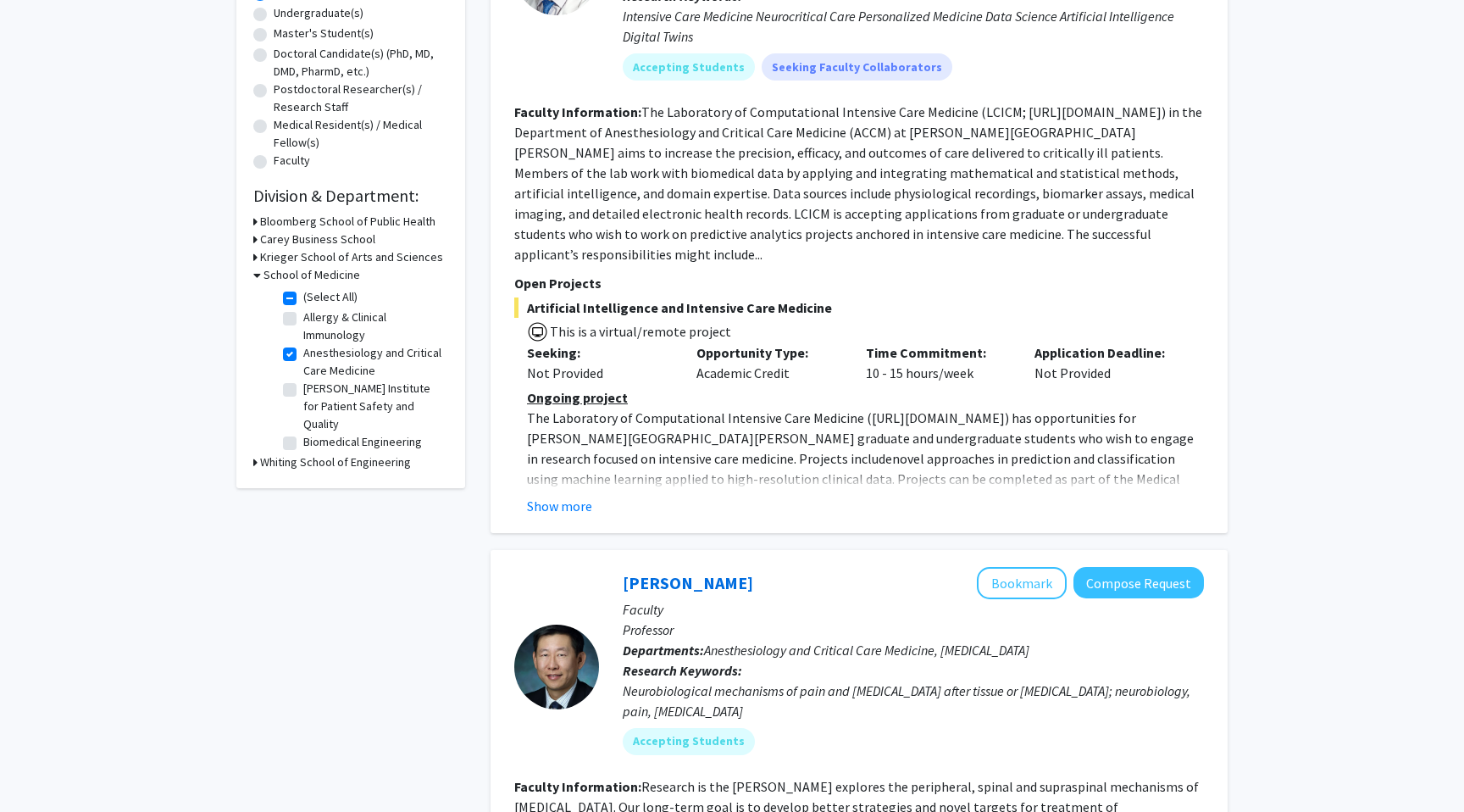
scroll to position [358, 0]
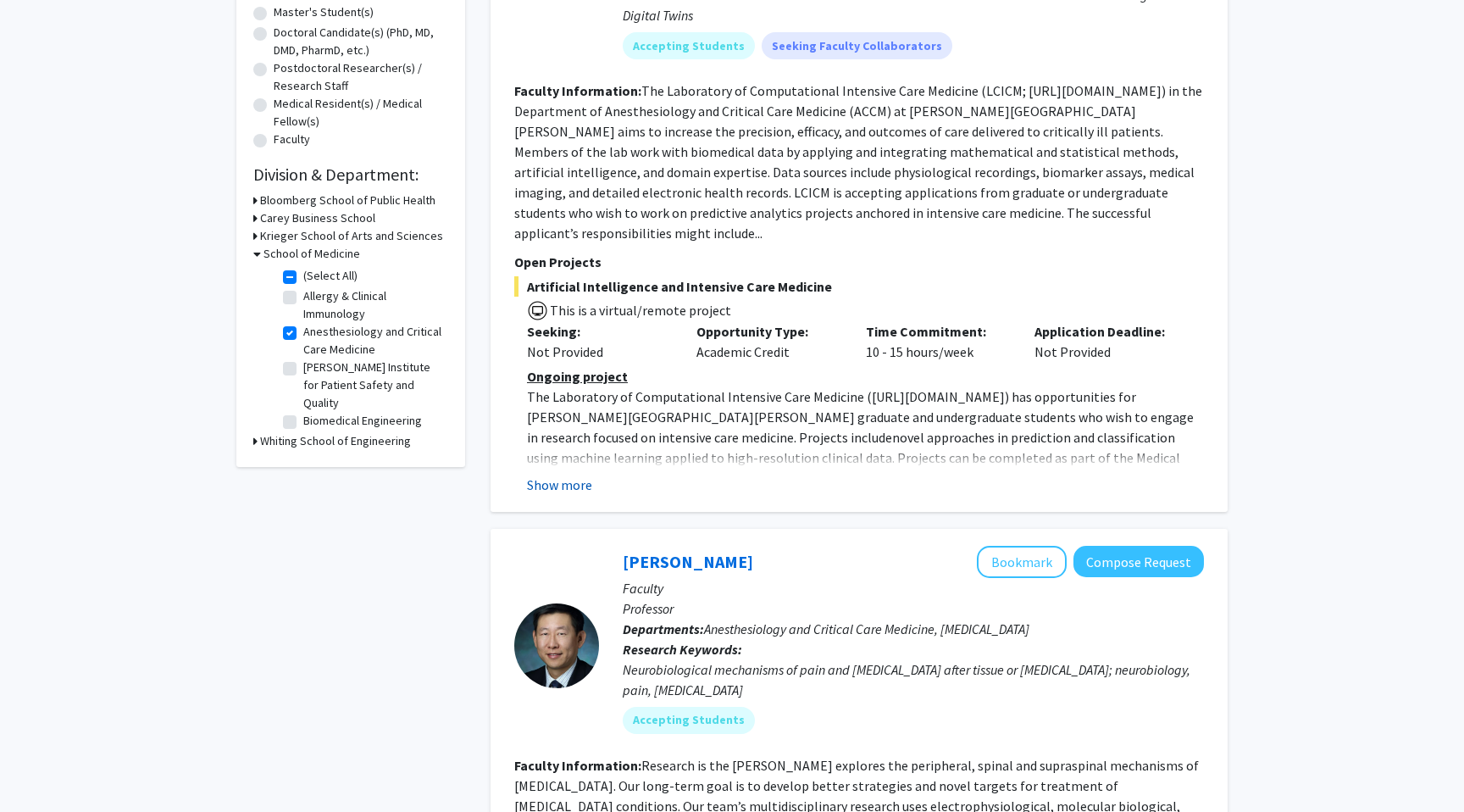
click at [559, 475] on button "Show more" at bounding box center [559, 484] width 65 height 20
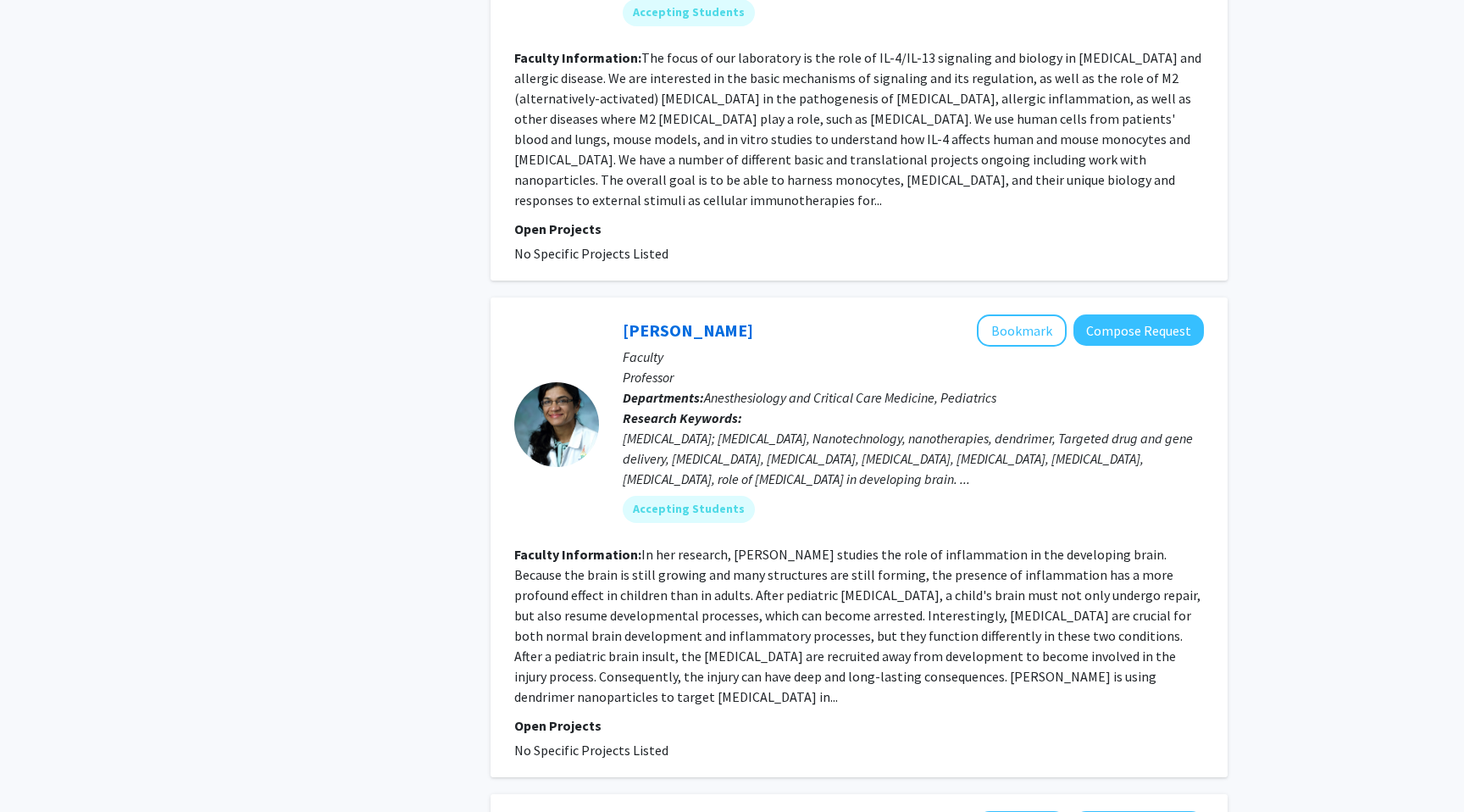
scroll to position [3088, 0]
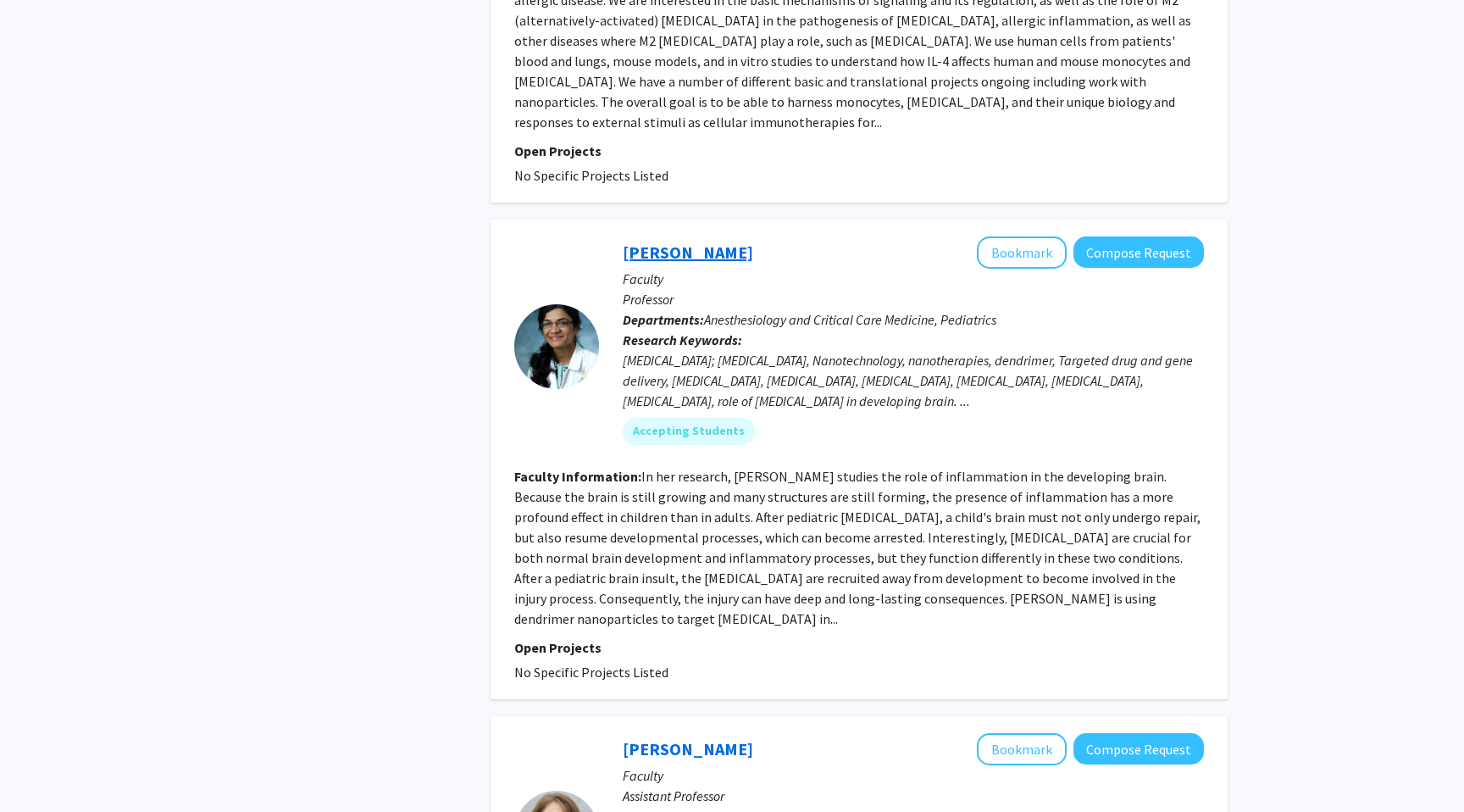
click at [694, 241] on link "Sujatha Kannan" at bounding box center [688, 252] width 130 height 21
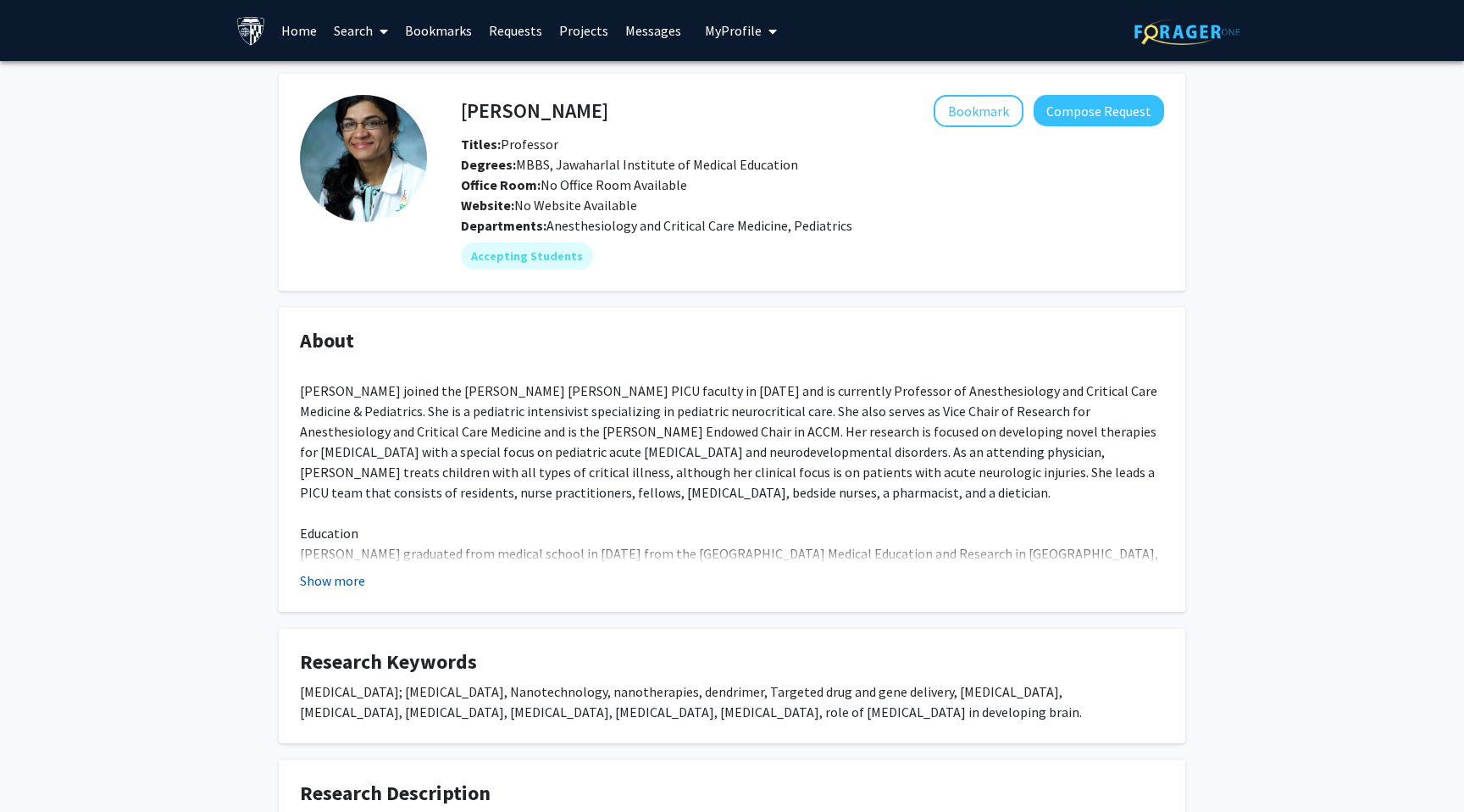
click at [328, 580] on button "Show more" at bounding box center [332, 580] width 65 height 20
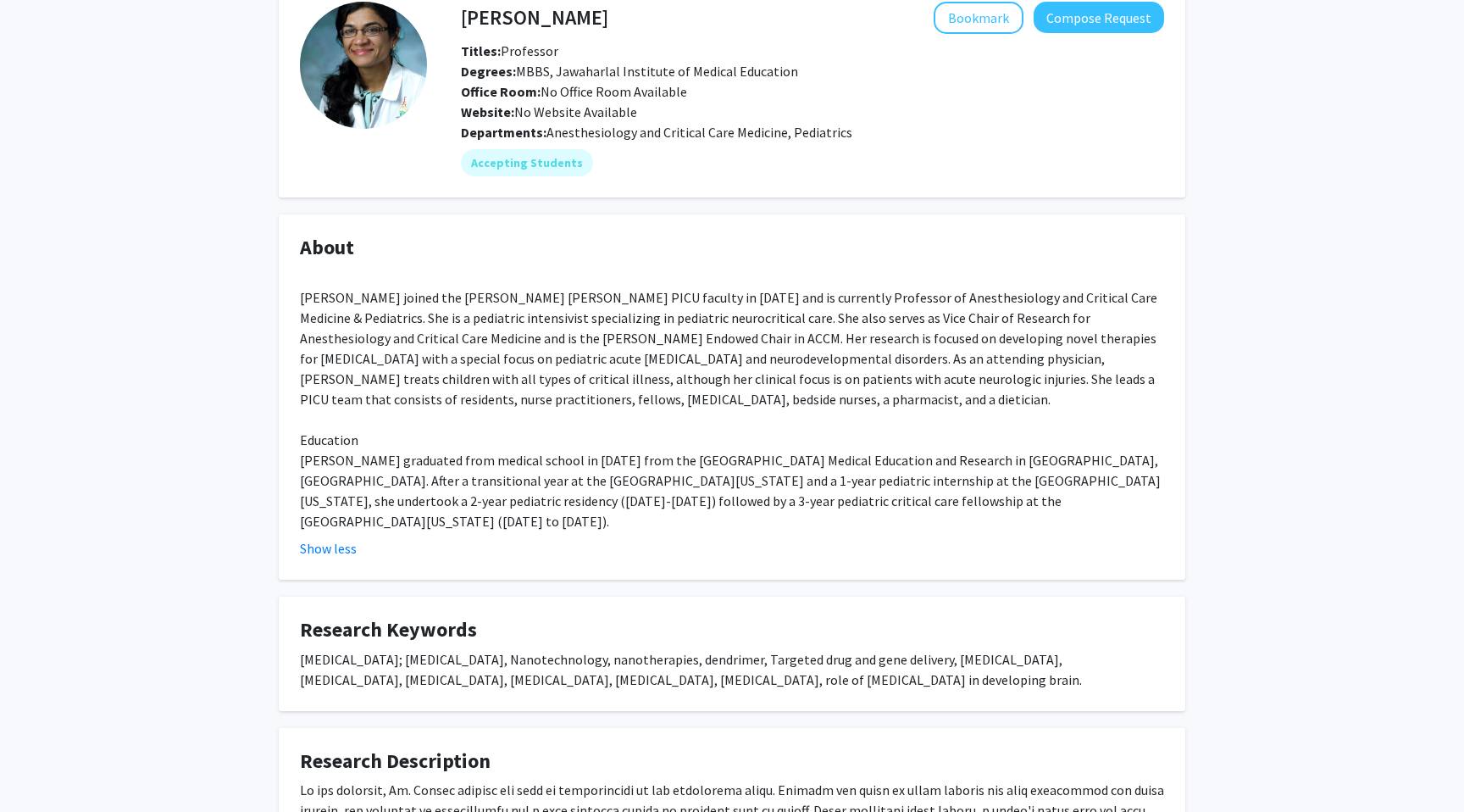
scroll to position [398, 0]
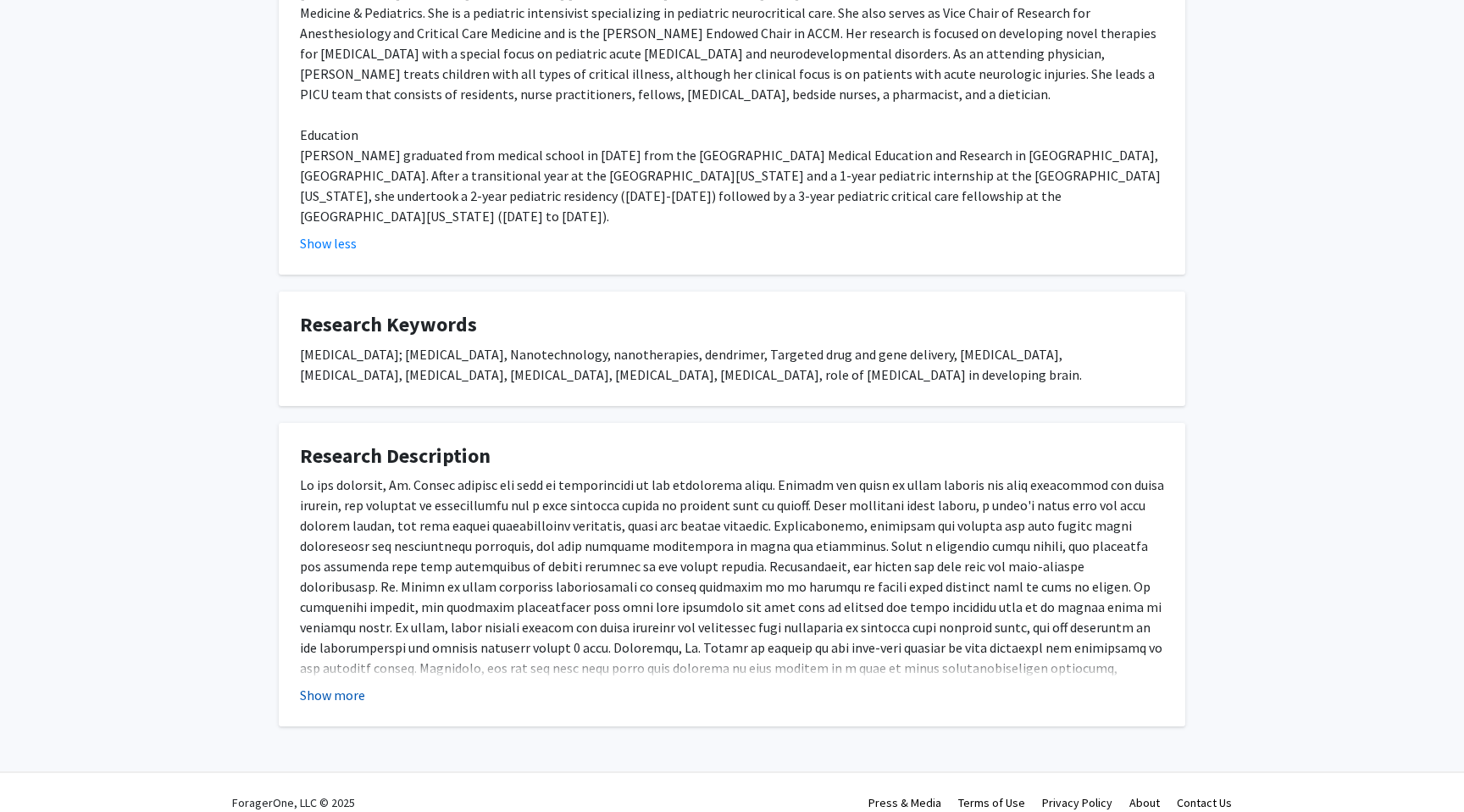
click at [319, 685] on button "Show more" at bounding box center [332, 694] width 65 height 20
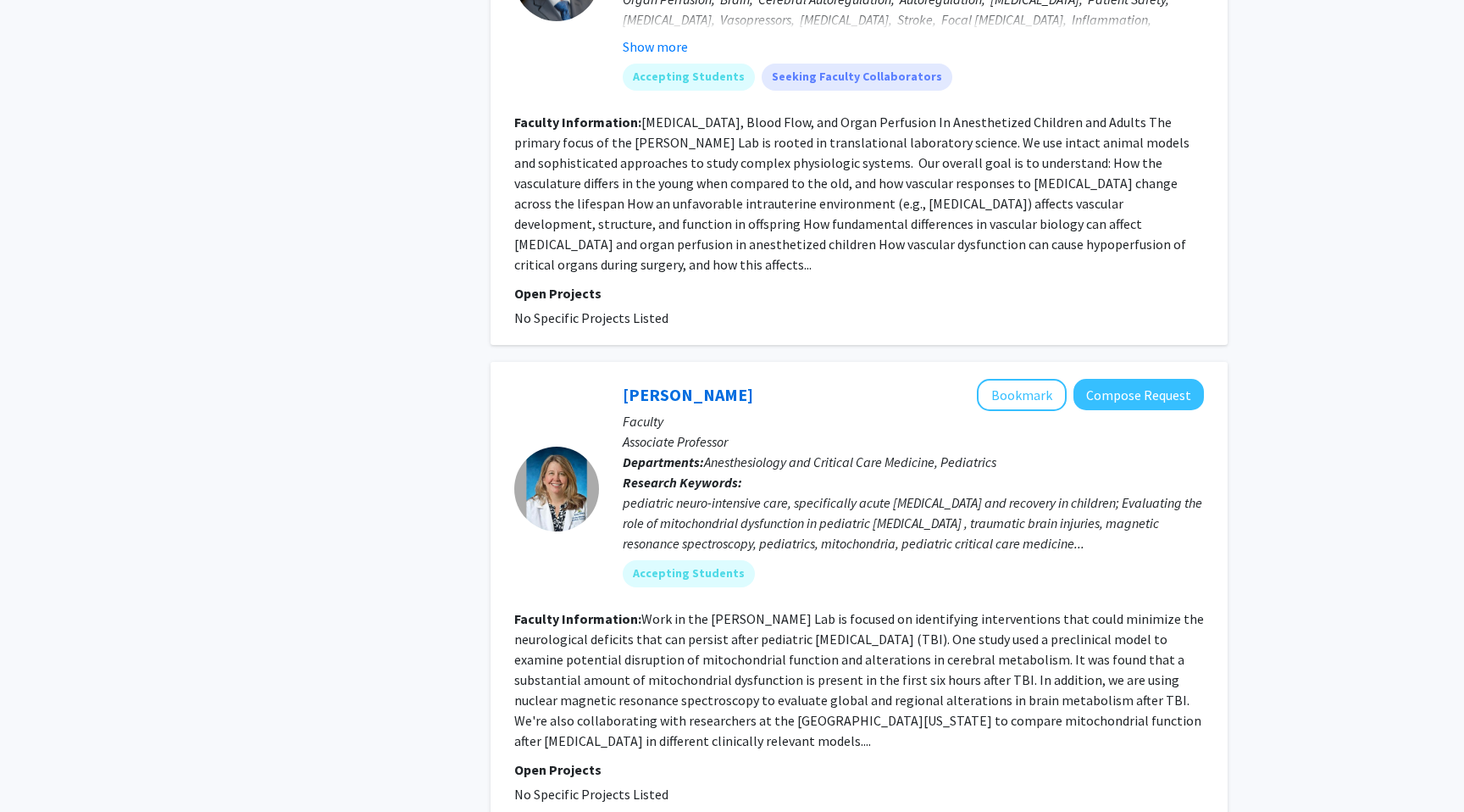
scroll to position [4240, 0]
click at [675, 382] on link "Courtney Robertson" at bounding box center [688, 393] width 130 height 21
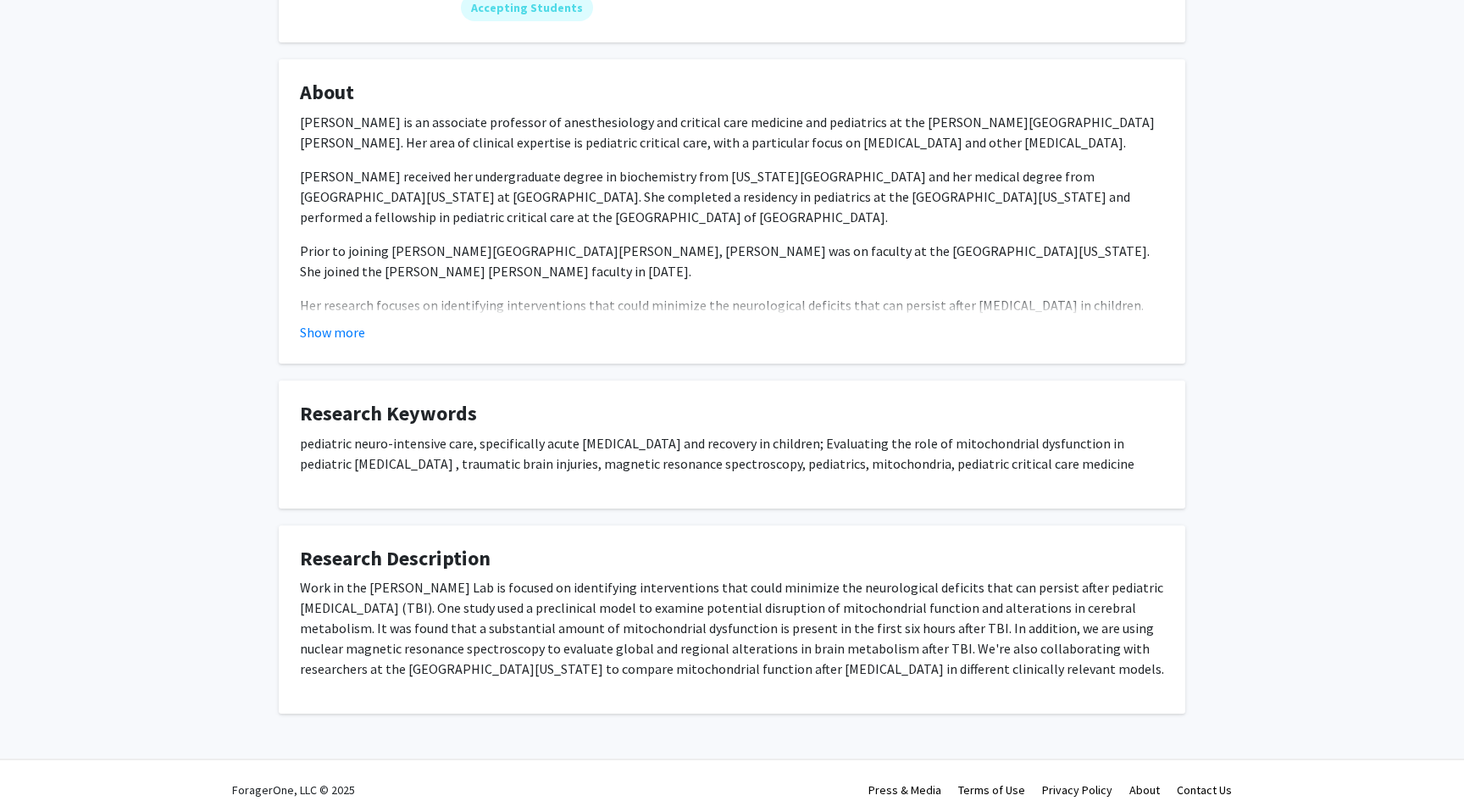
scroll to position [256, 0]
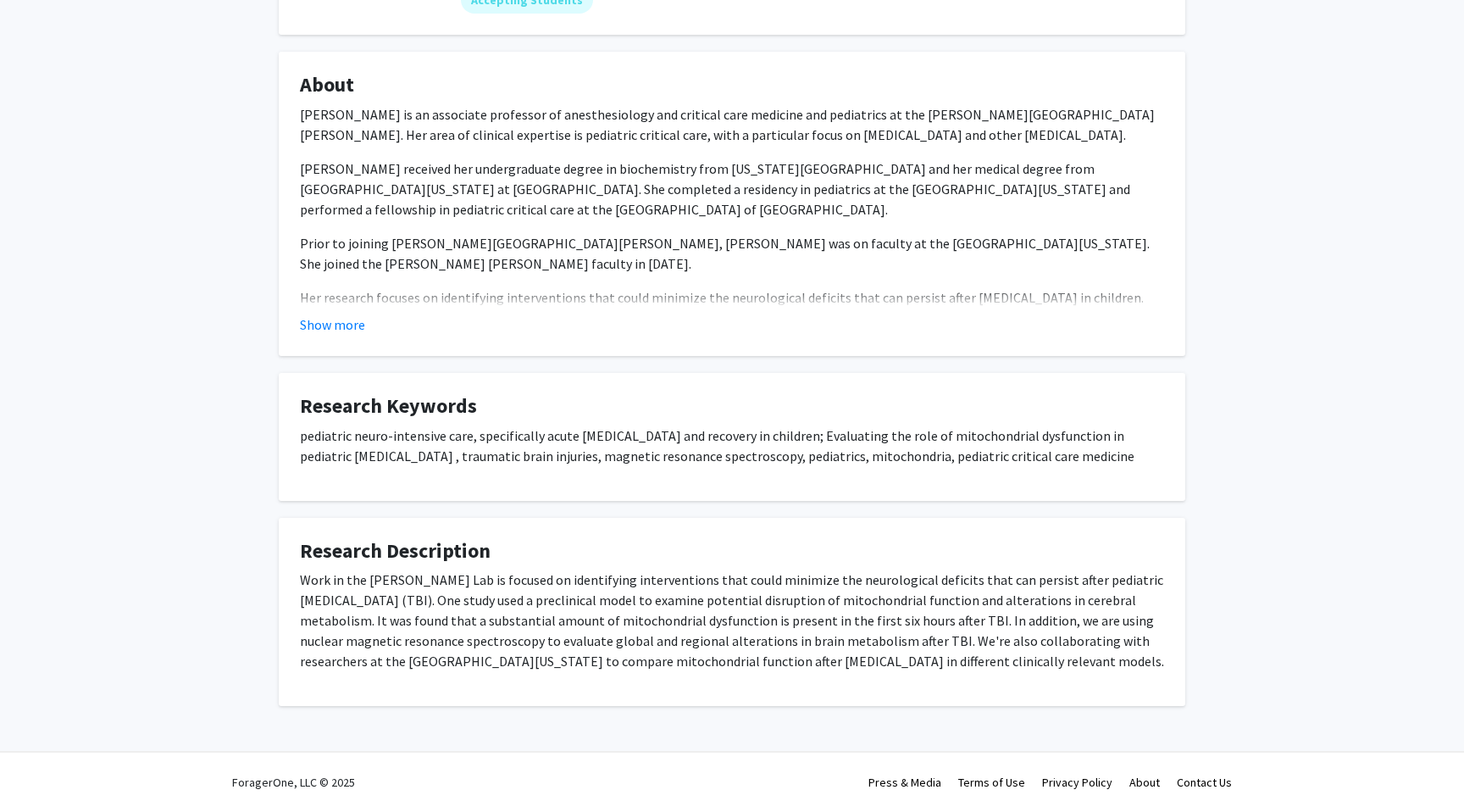
click at [524, 597] on p "Work in the Courtney Robertson Lab is focused on identifying interventions that…" at bounding box center [732, 619] width 865 height 102
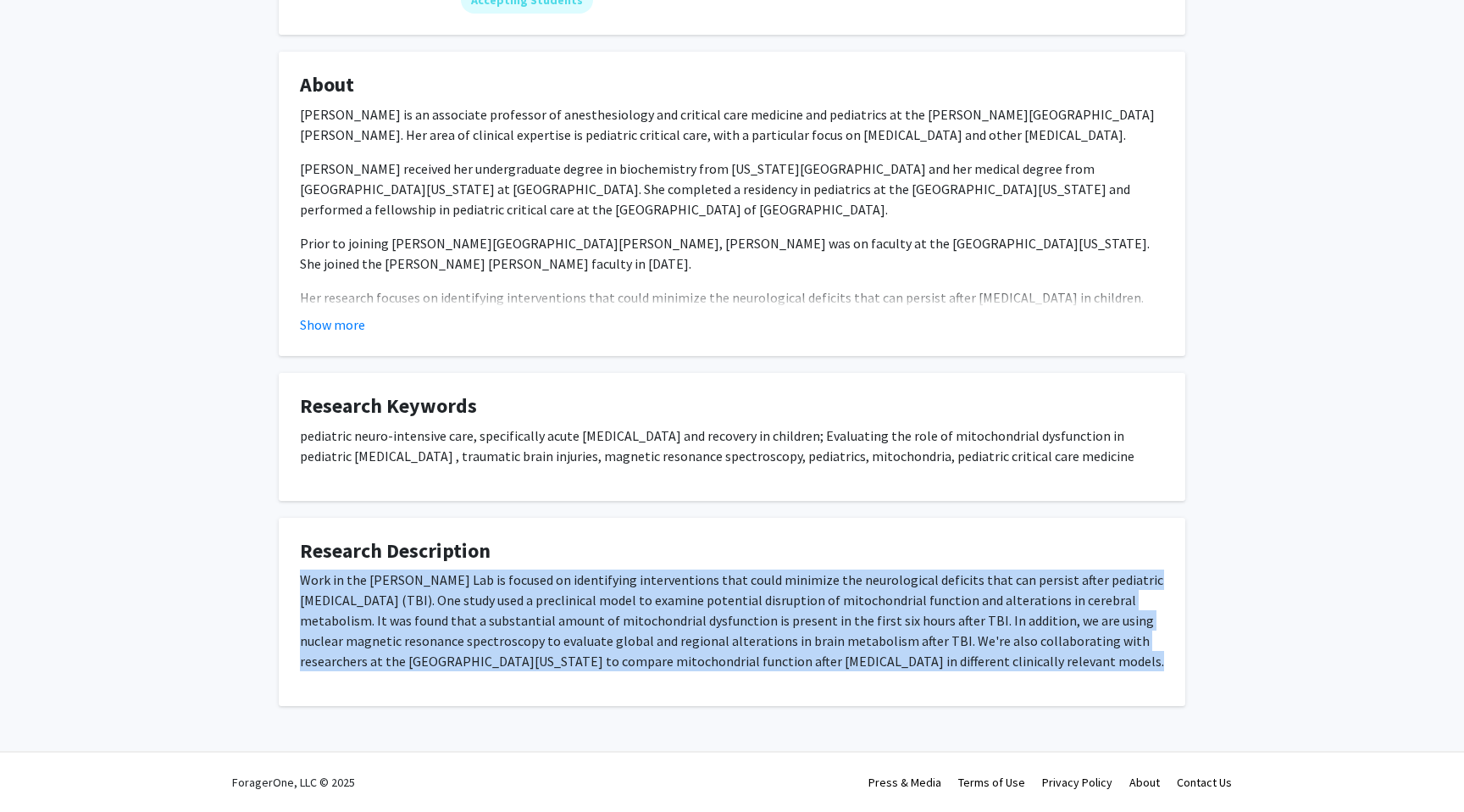
click at [524, 597] on p "Work in the Courtney Robertson Lab is focused on identifying interventions that…" at bounding box center [732, 619] width 865 height 102
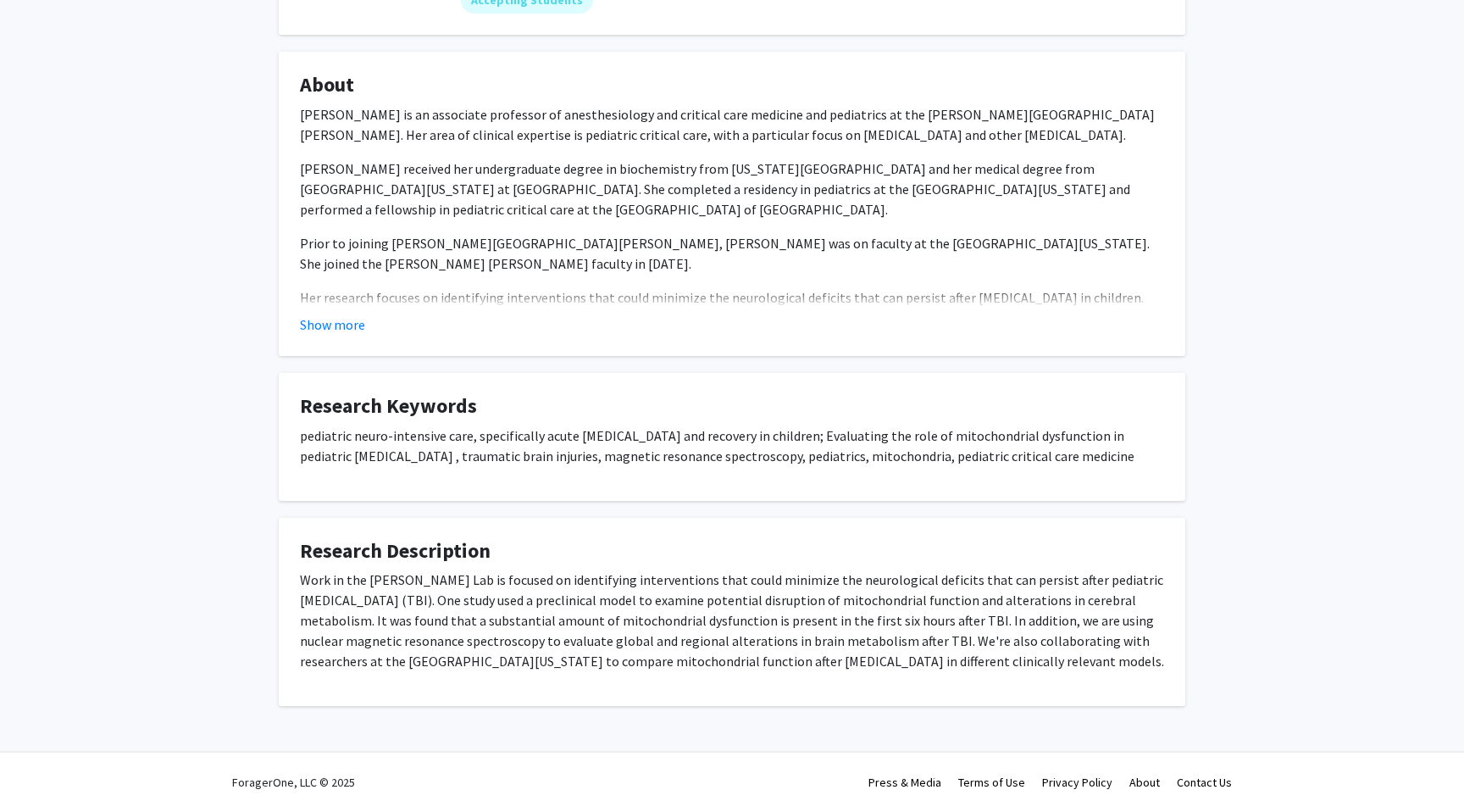
click at [524, 597] on p "Work in the Courtney Robertson Lab is focused on identifying interventions that…" at bounding box center [732, 619] width 865 height 102
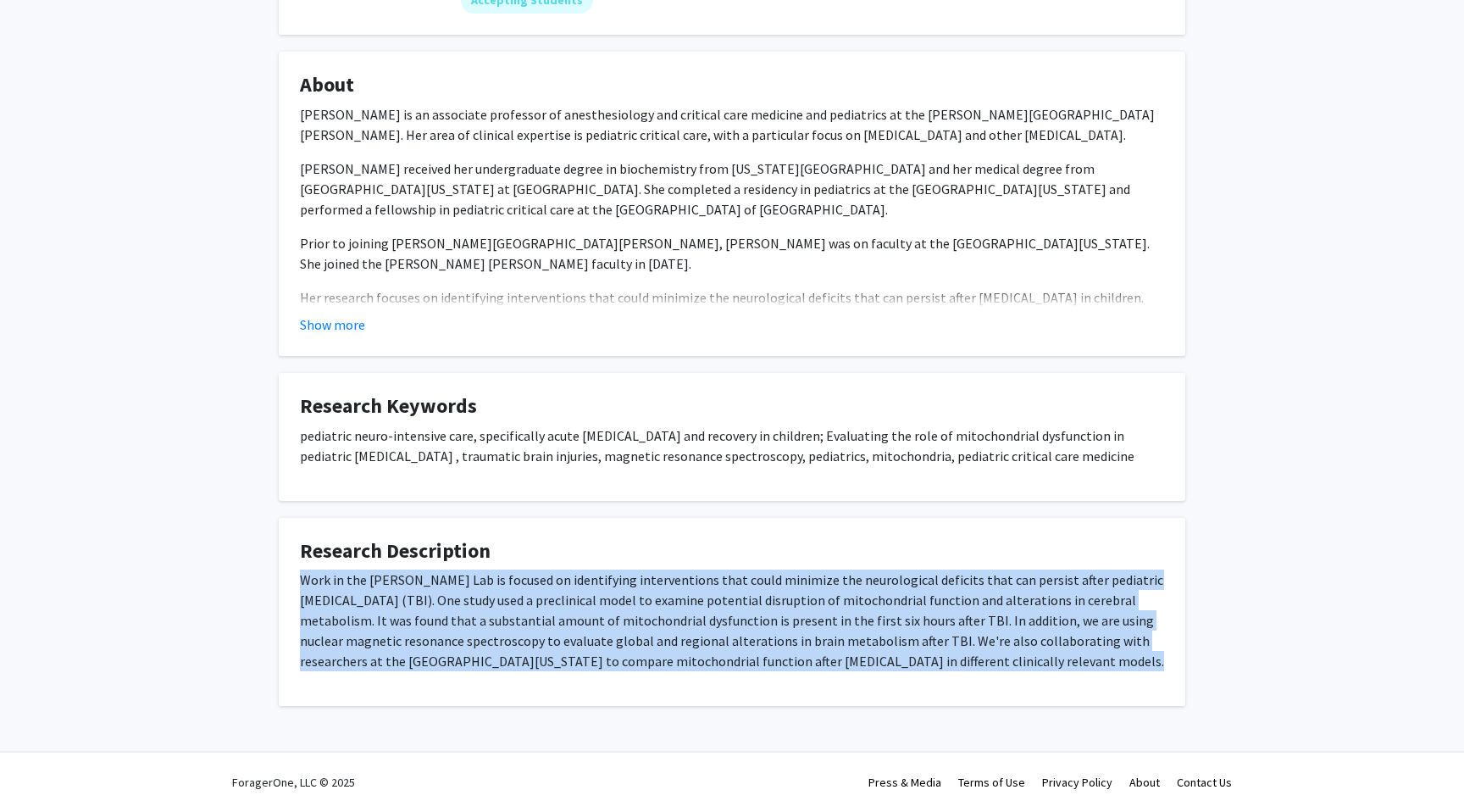
copy p "Work in the Courtney Robertson Lab is focused on identifying interventions that…"
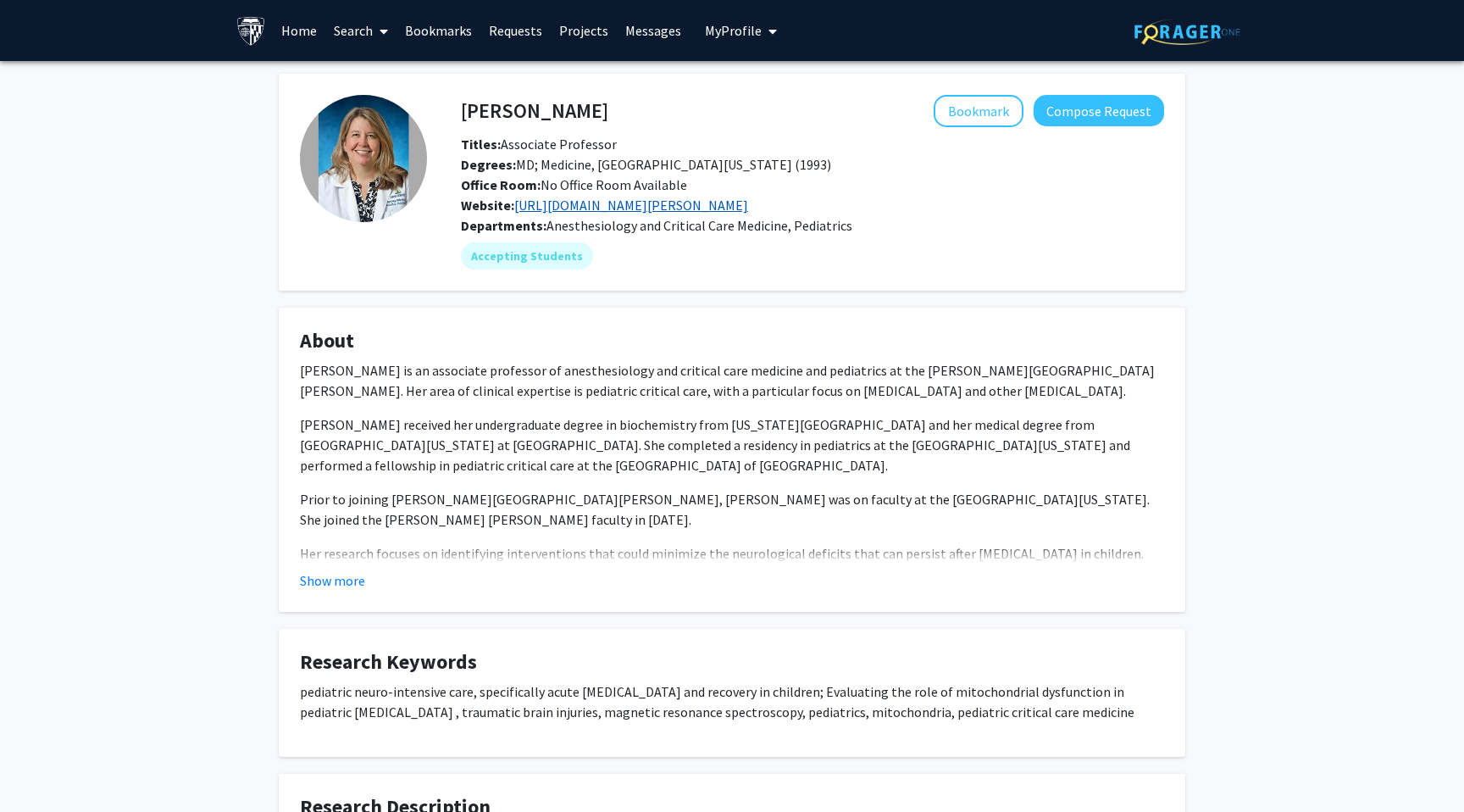
click at [748, 203] on link "https://www.hopkinsmedicine.org/research/labs/courtney-robertson-lab" at bounding box center [631, 204] width 233 height 17
click at [351, 580] on button "Show more" at bounding box center [332, 580] width 65 height 20
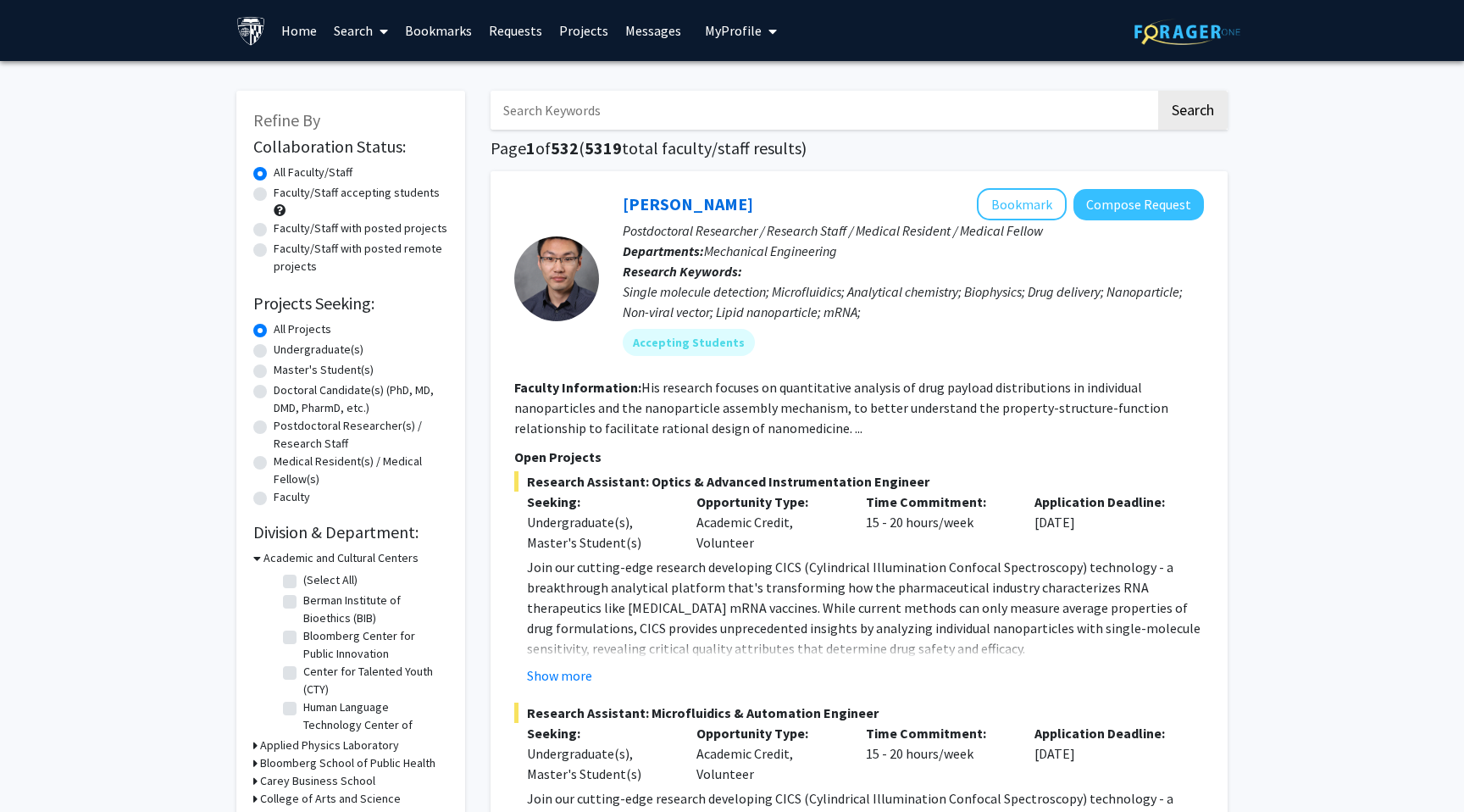
click at [656, 113] on input "Search Keywords" at bounding box center [823, 110] width 665 height 39
type input "[PERSON_NAME]"
click at [1159, 90] on button "Search" at bounding box center [1193, 110] width 69 height 39
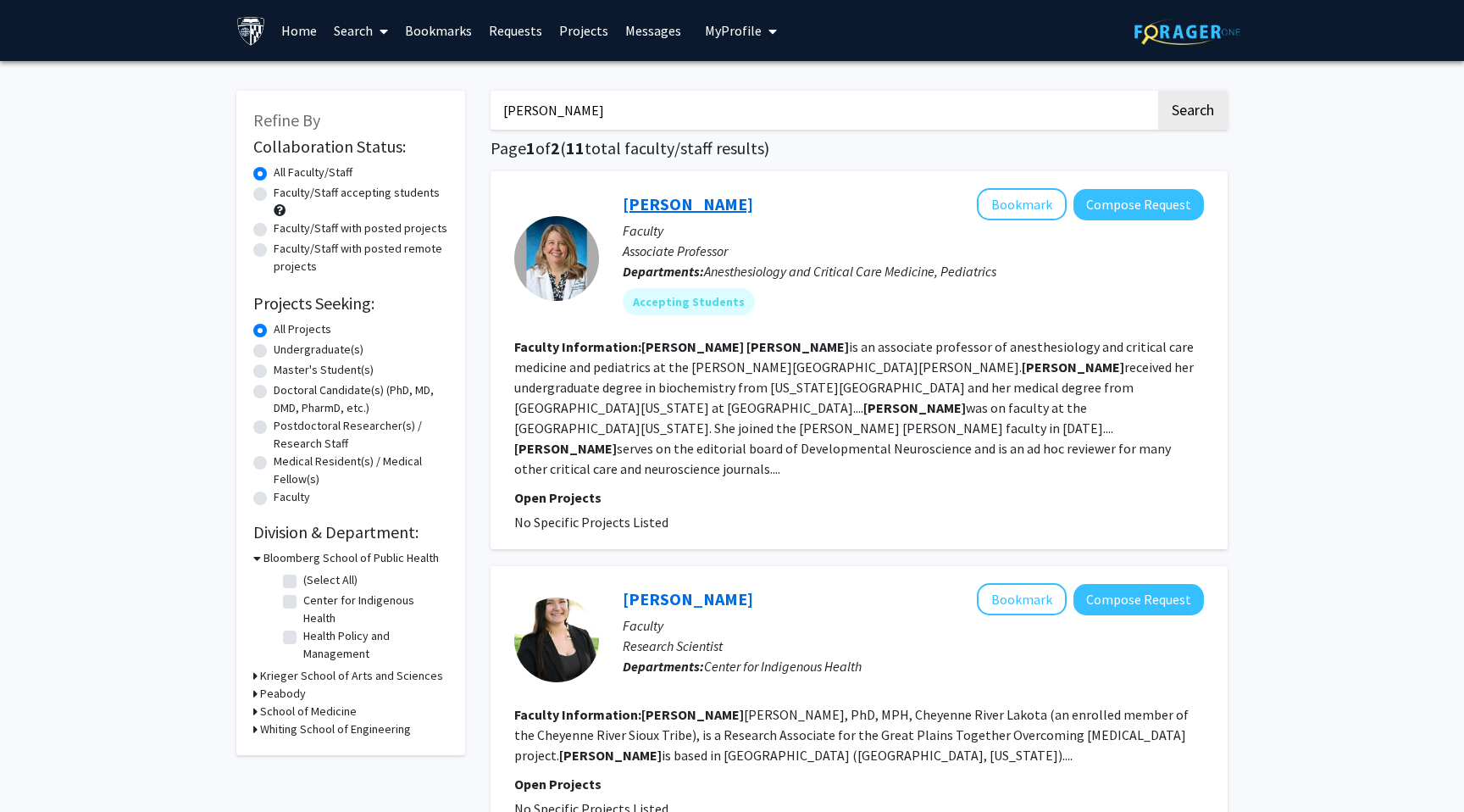
click at [702, 202] on link "Courtney Robertson" at bounding box center [688, 204] width 130 height 21
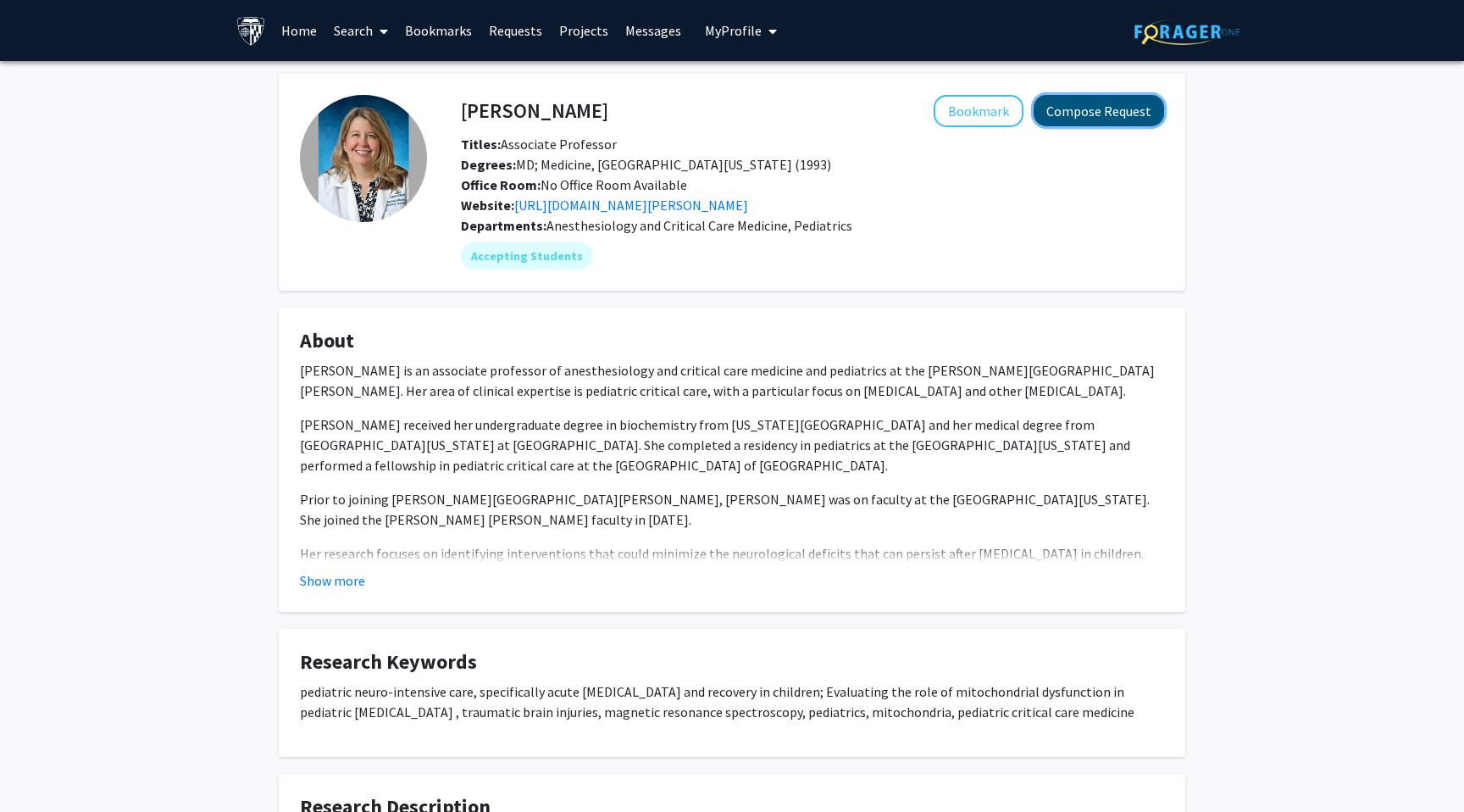
click at [1066, 115] on button "Compose Request" at bounding box center [1099, 111] width 130 height 31
